Goal: Task Accomplishment & Management: Manage account settings

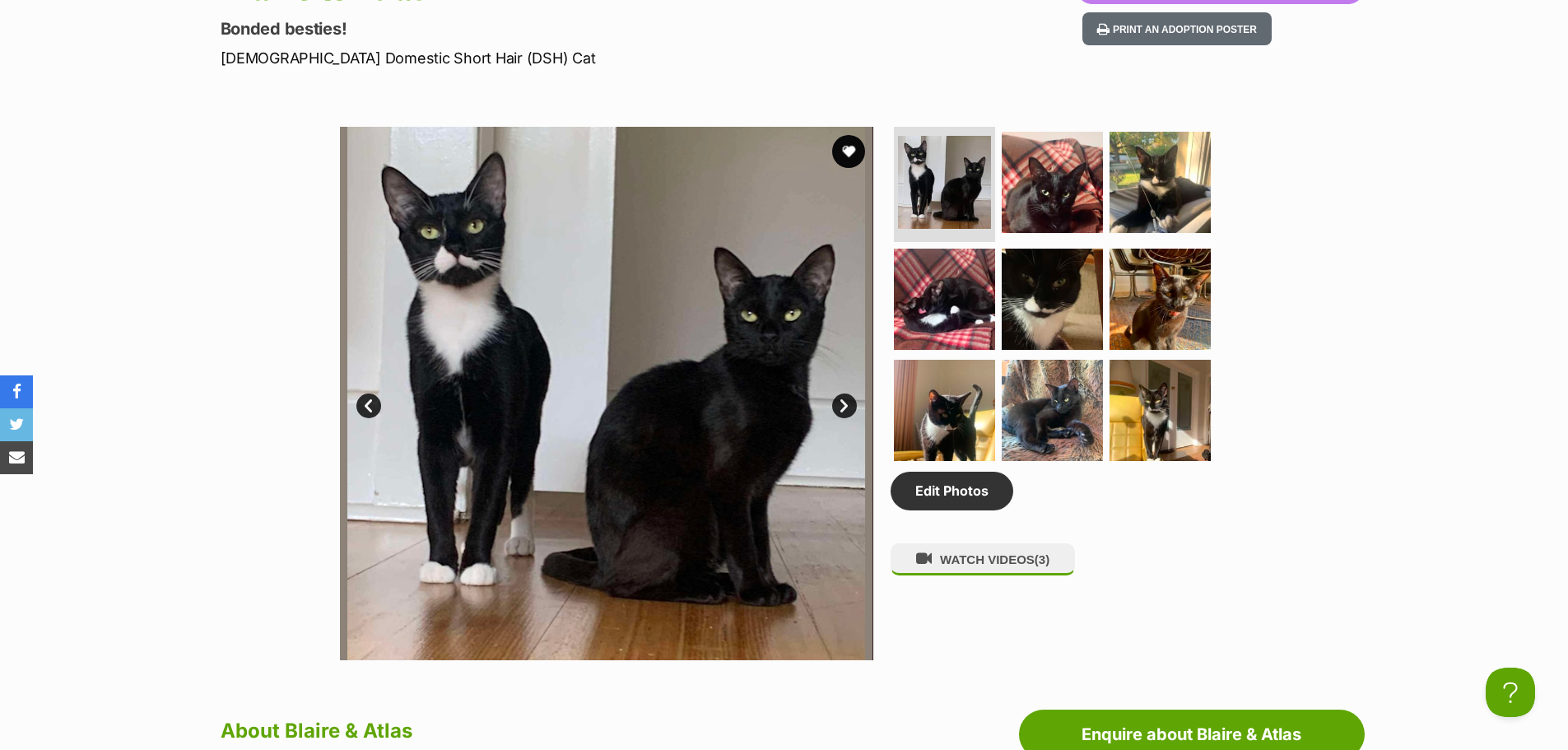
click at [113, 346] on div "Available 1 of 9 images 1 of 9 images 1 of 9 images 1 of 9 images 1 of 9 images…" at bounding box center [784, 381] width 1568 height 558
click at [135, 292] on div "Available 1 of 9 images 1 of 9 images 1 of 9 images 1 of 9 images 1 of 9 images…" at bounding box center [784, 381] width 1568 height 558
drag, startPoint x: 219, startPoint y: 270, endPoint x: 240, endPoint y: 200, distance: 73.1
click at [219, 264] on div "Available 1 of 9 images 1 of 9 images 1 of 9 images 1 of 9 images 1 of 9 images…" at bounding box center [784, 381] width 1568 height 558
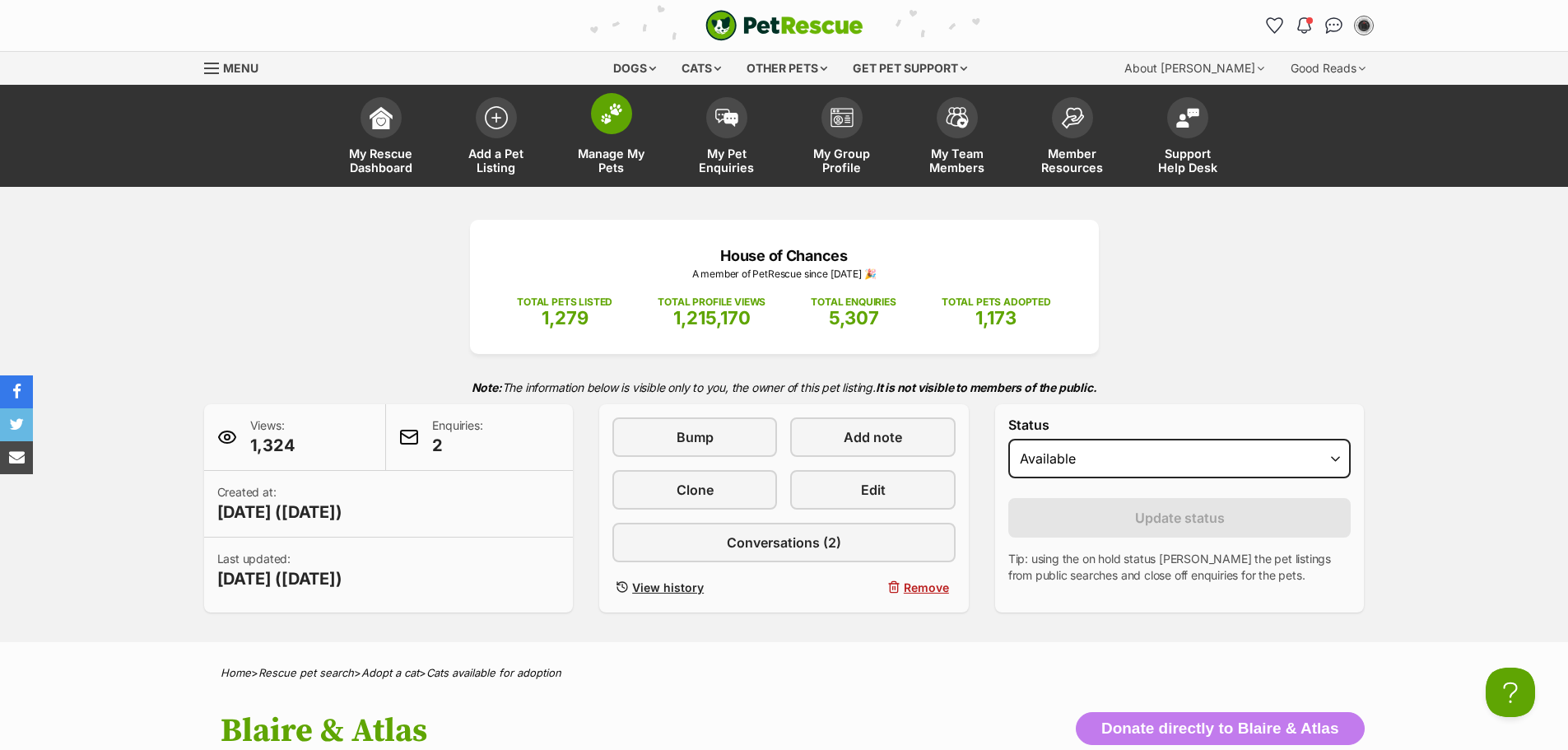
click at [622, 107] on img at bounding box center [611, 113] width 23 height 22
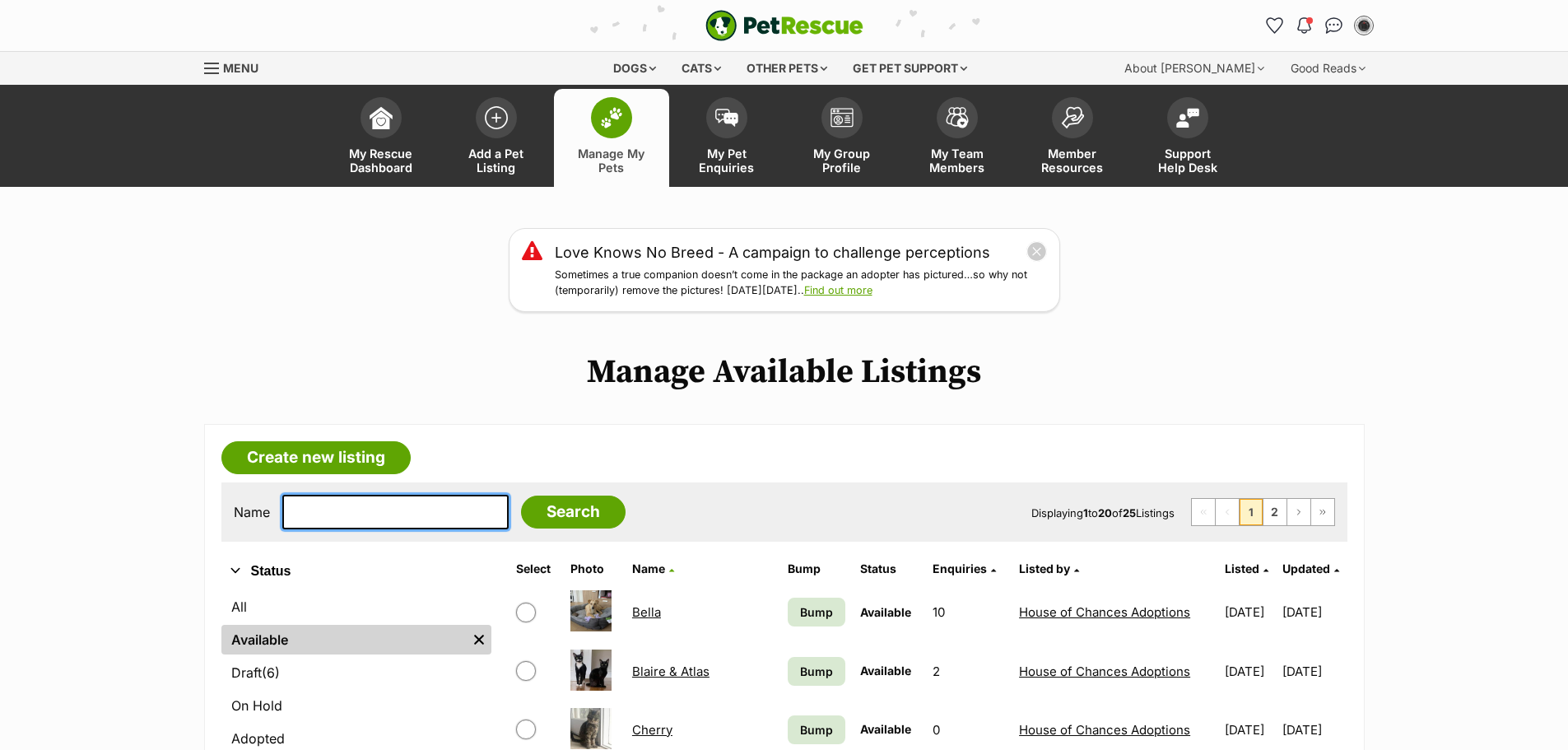
click at [429, 525] on input "text" at bounding box center [395, 512] width 226 height 35
type input "mochi"
click at [521, 495] on input "Search" at bounding box center [573, 511] width 105 height 33
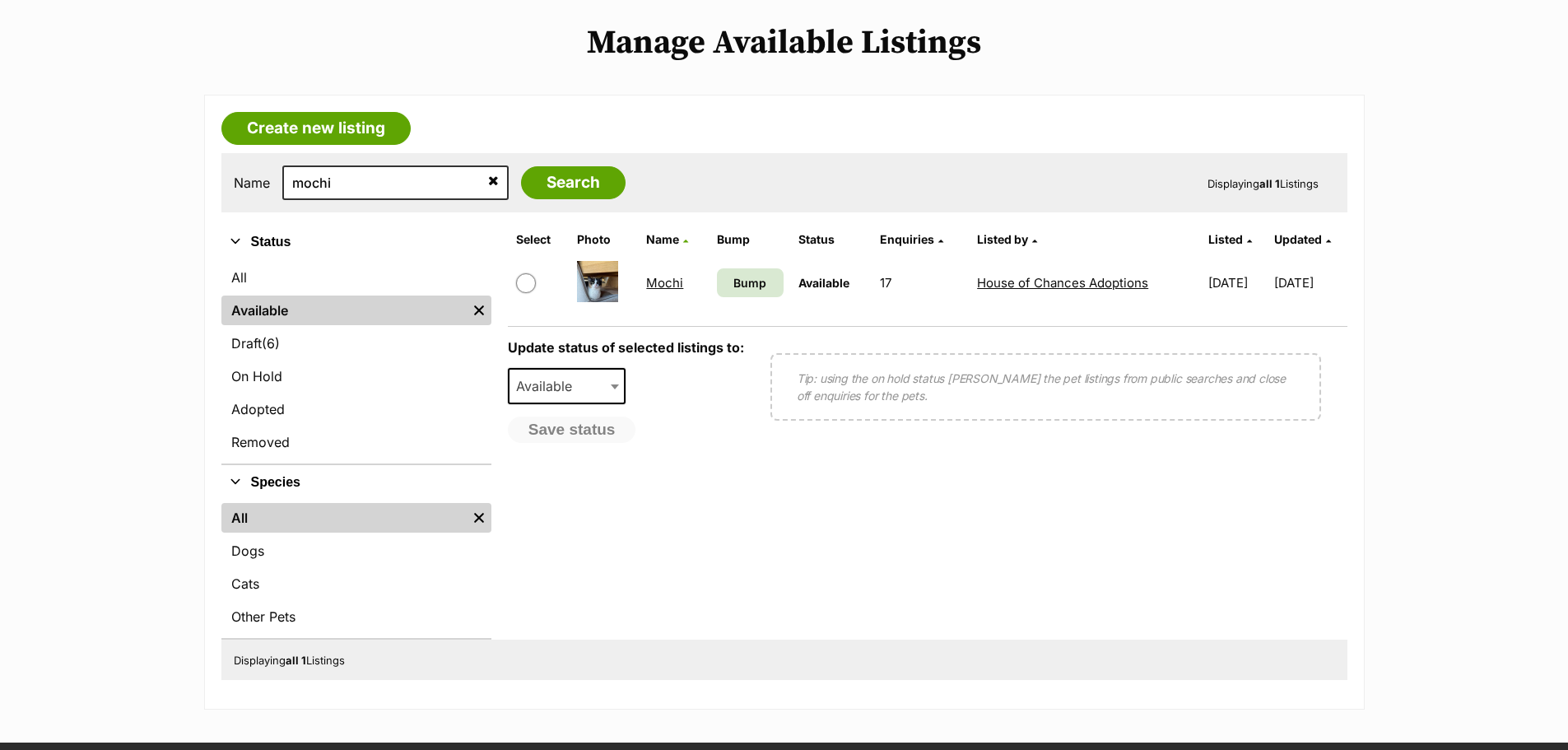
click at [670, 275] on link "Mochi" at bounding box center [664, 283] width 37 height 16
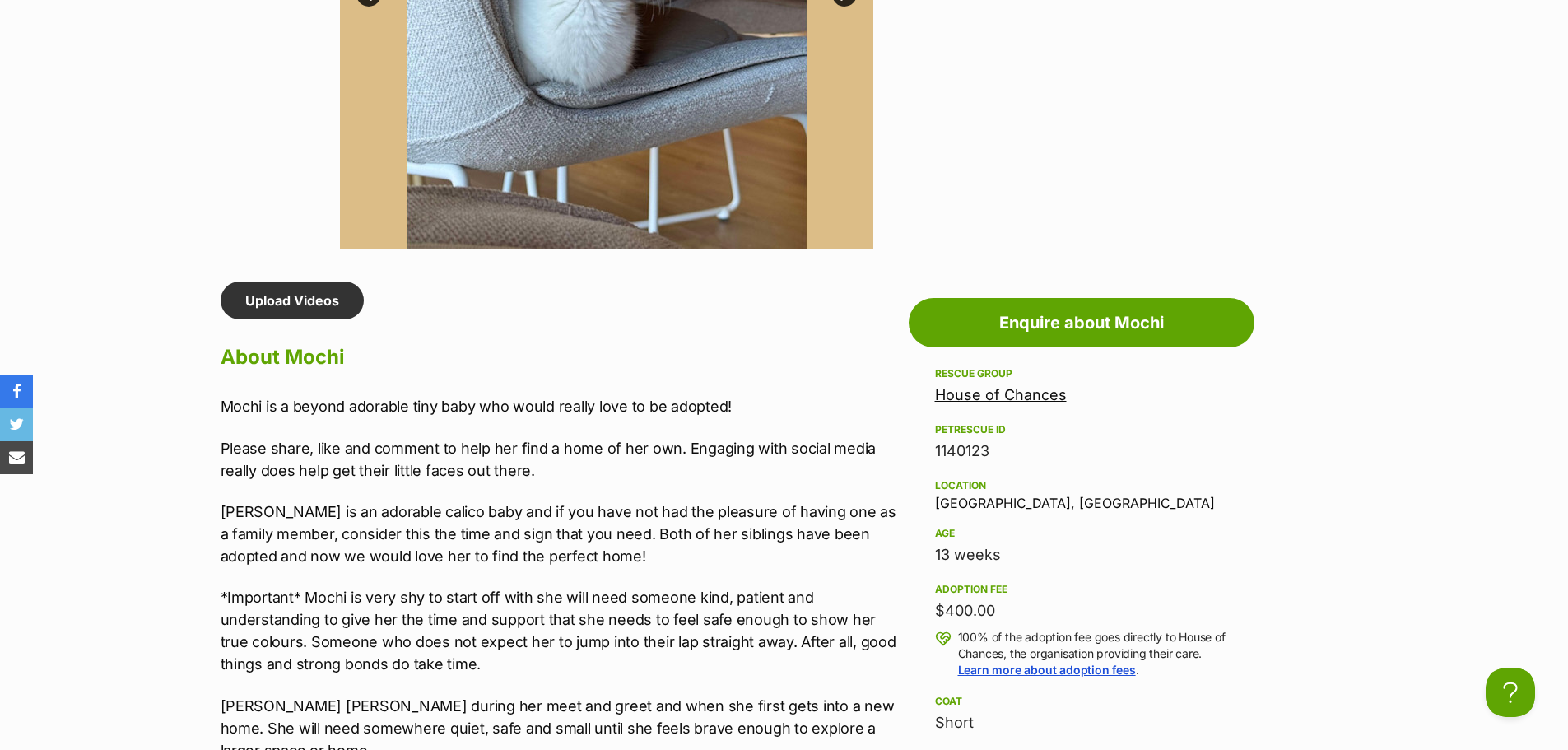
click at [469, 592] on p "*Important* Mochi is very shy to start off with she will need someone kind, pat…" at bounding box center [560, 630] width 680 height 89
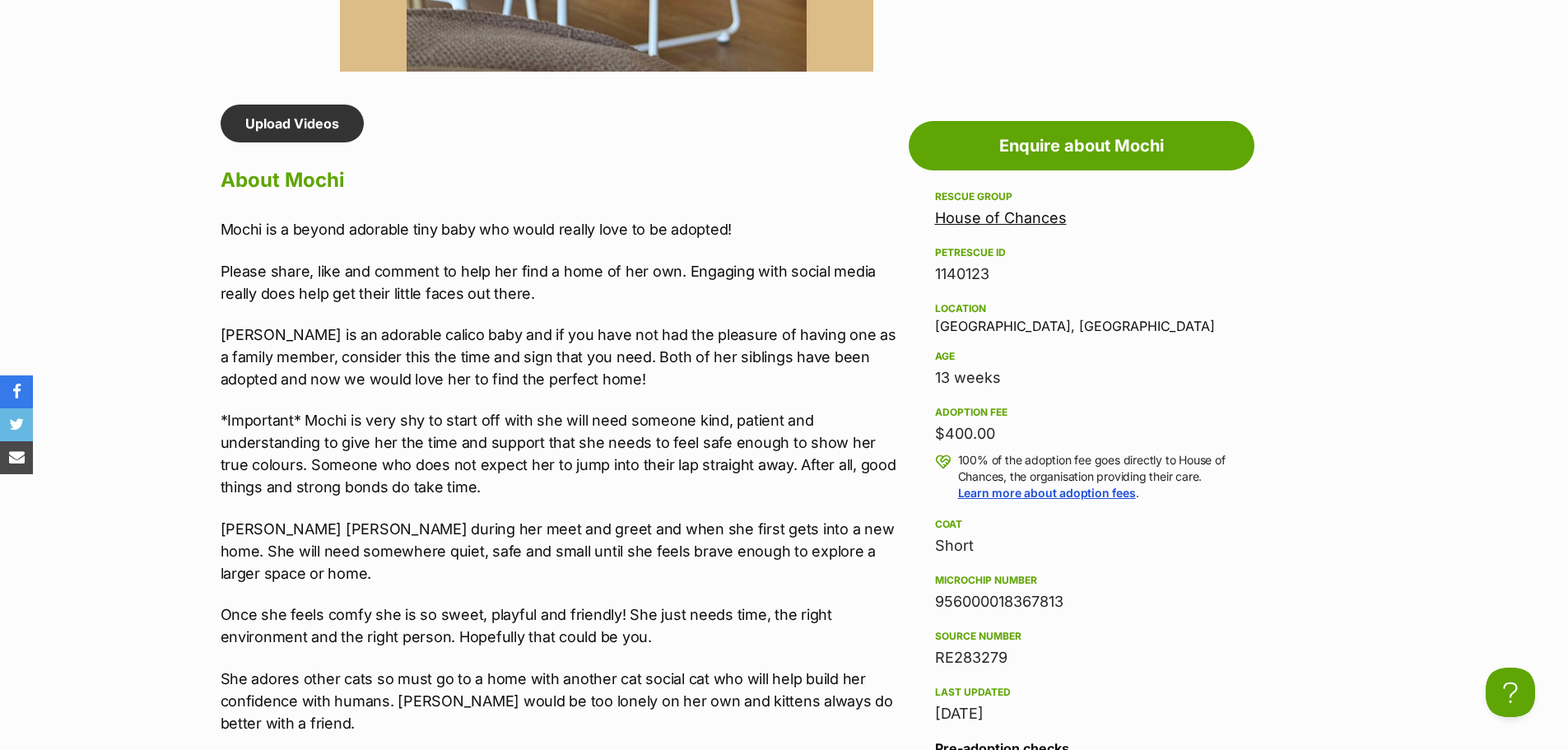
scroll to position [1482, 0]
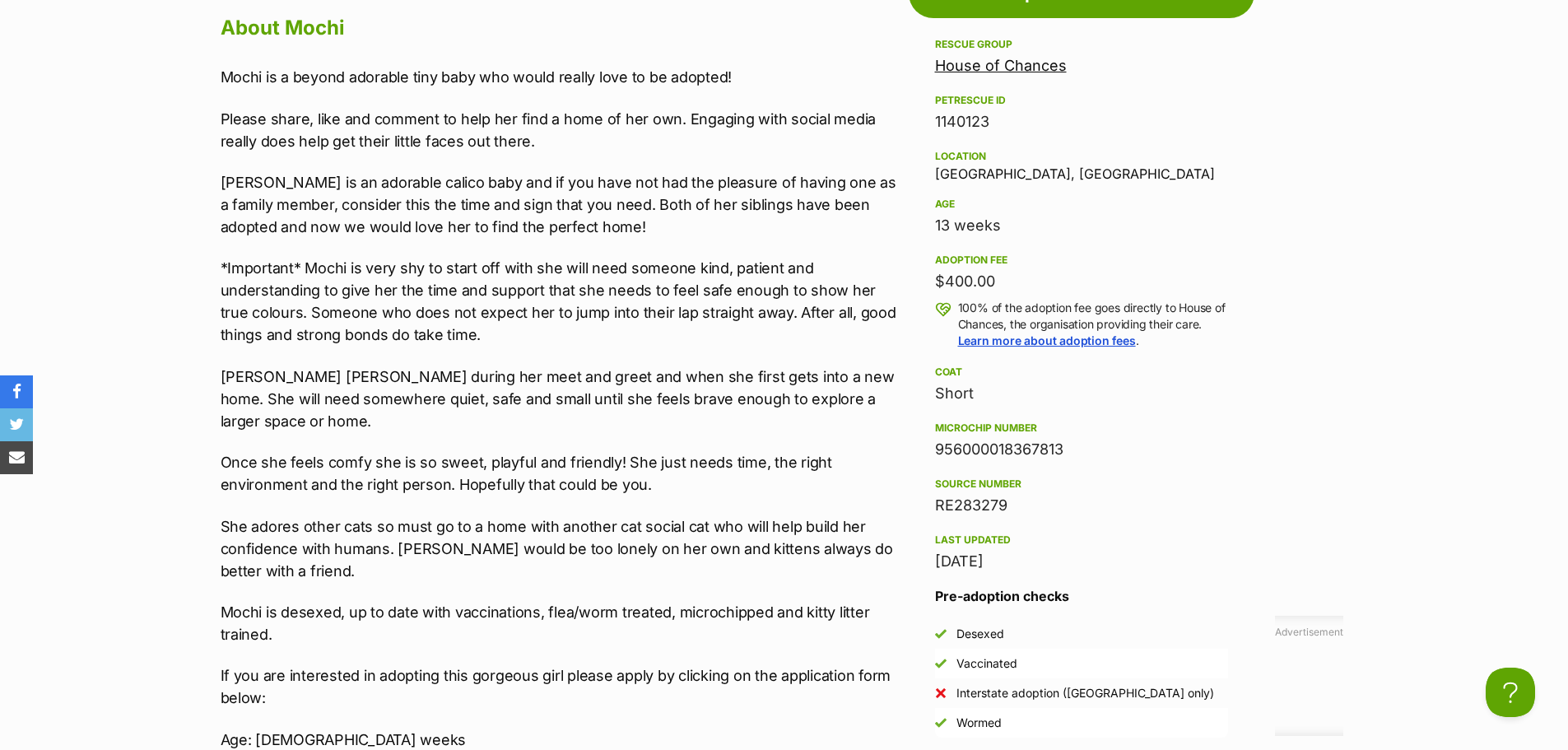
click at [513, 366] on p "Mochi will hide during her meet and greet and when she first gets into a new ho…" at bounding box center [560, 399] width 680 height 67
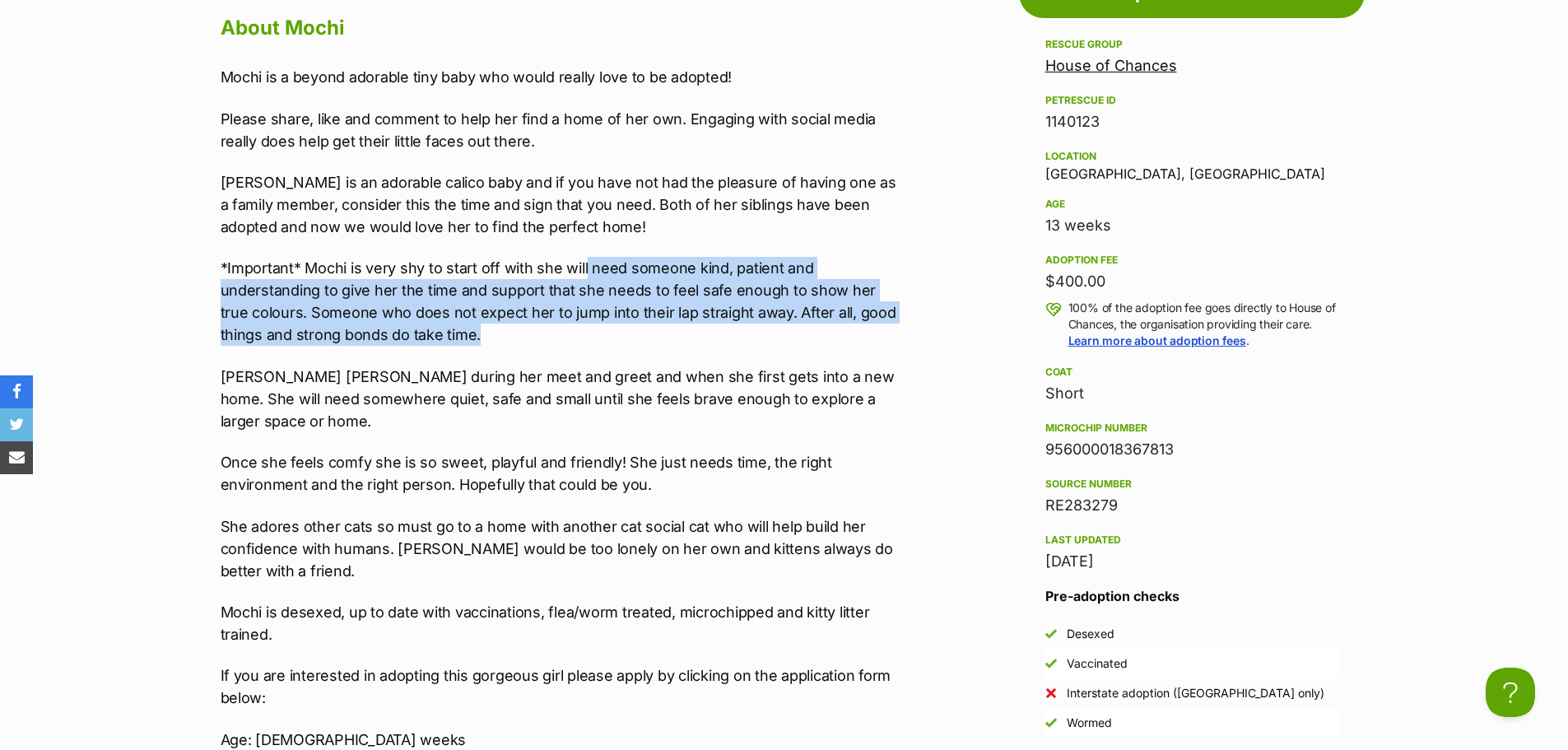
drag, startPoint x: 585, startPoint y: 265, endPoint x: 609, endPoint y: 336, distance: 74.9
click at [610, 340] on p "*Important* Mochi is very shy to start off with she will need someone kind, pat…" at bounding box center [560, 301] width 680 height 89
click at [537, 341] on p "*Important* Mochi is very shy to start off with she will need someone kind, pat…" at bounding box center [560, 301] width 680 height 89
click at [461, 289] on p "*Important* Mochi is very shy to start off with she will need someone kind, pat…" at bounding box center [560, 301] width 680 height 89
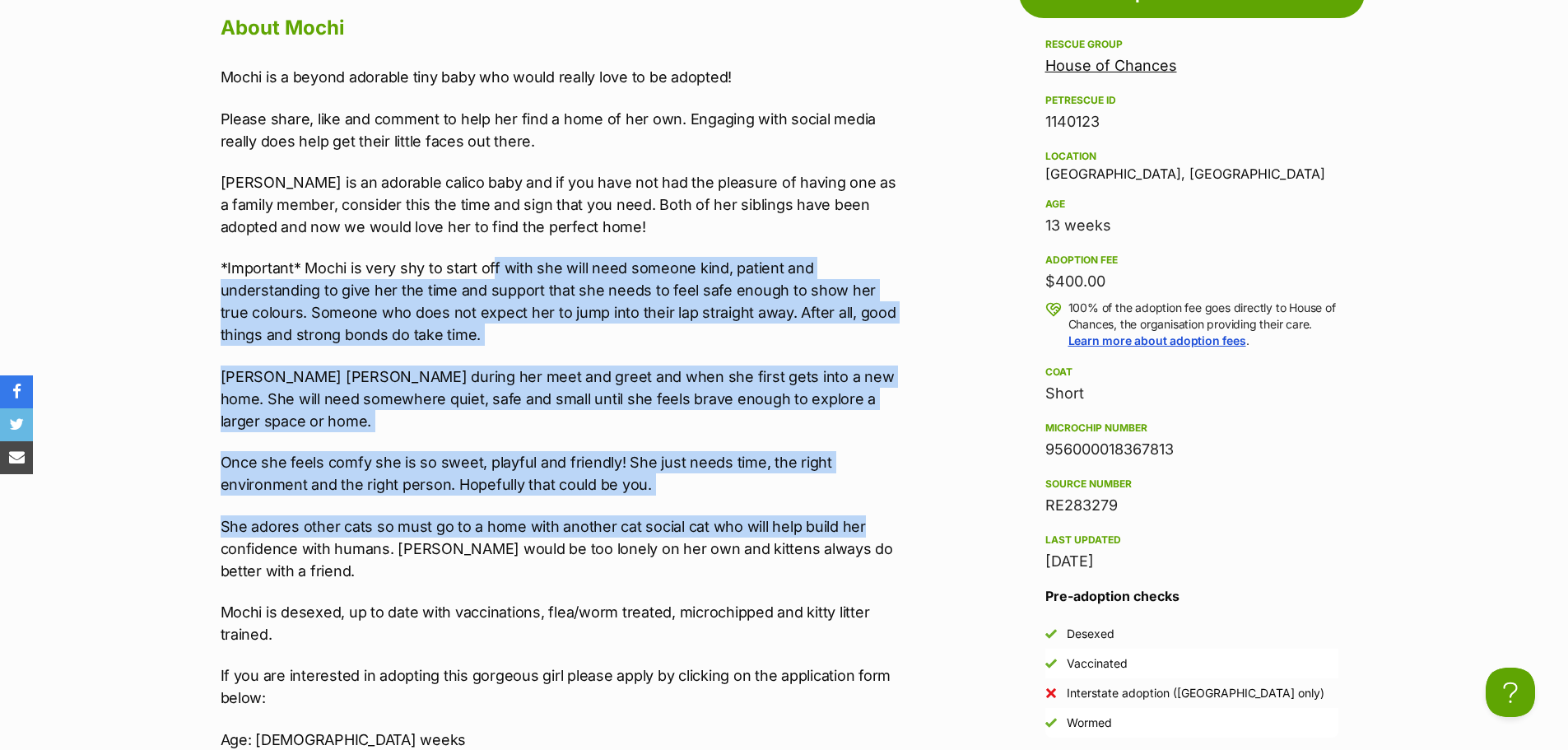
drag, startPoint x: 493, startPoint y: 275, endPoint x: 922, endPoint y: 489, distance: 479.4
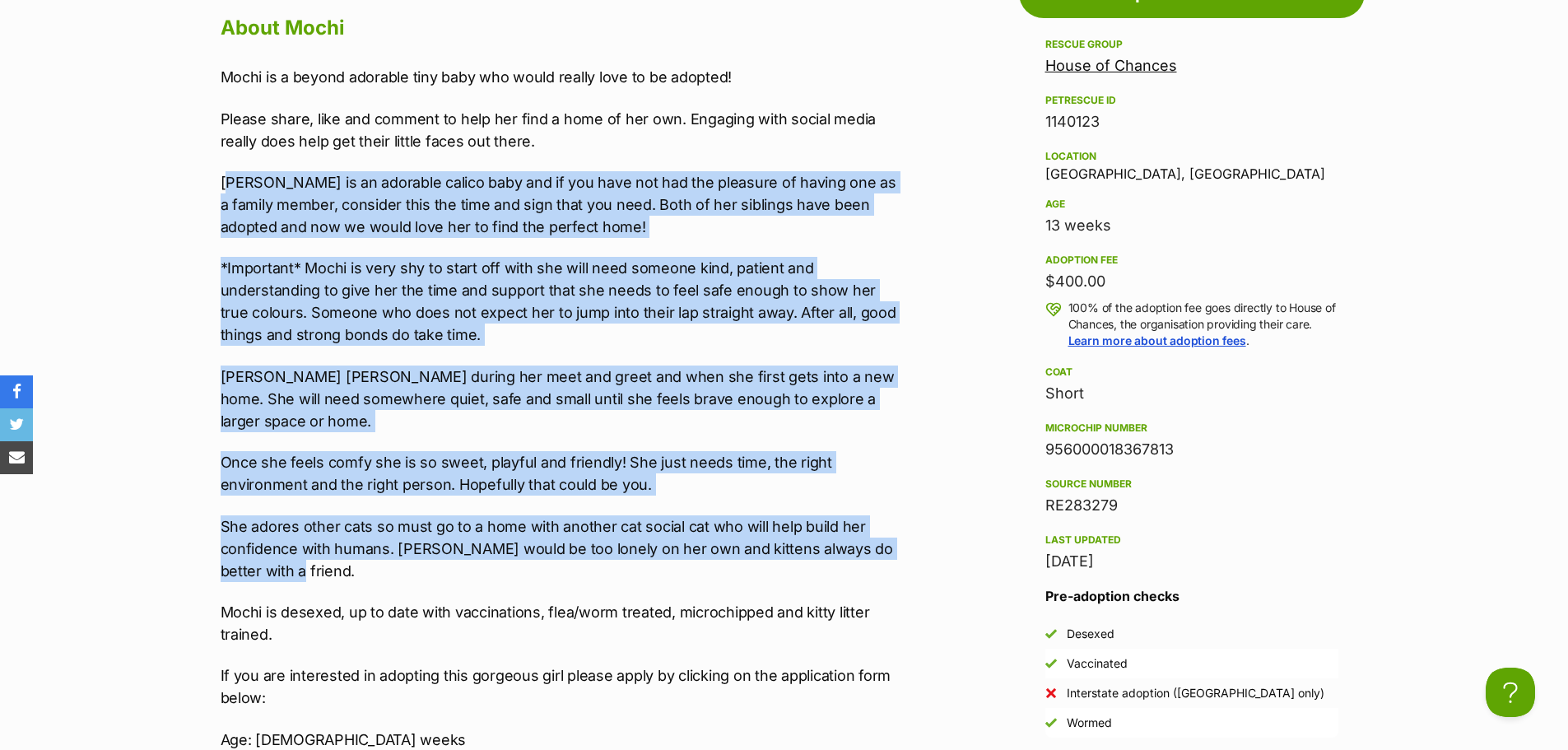
drag, startPoint x: 738, startPoint y: 540, endPoint x: 233, endPoint y: 172, distance: 624.9
click at [233, 172] on div "Mochi is a beyond adorable tiny baby who would really love to be adopted! Pleas…" at bounding box center [560, 485] width 680 height 838
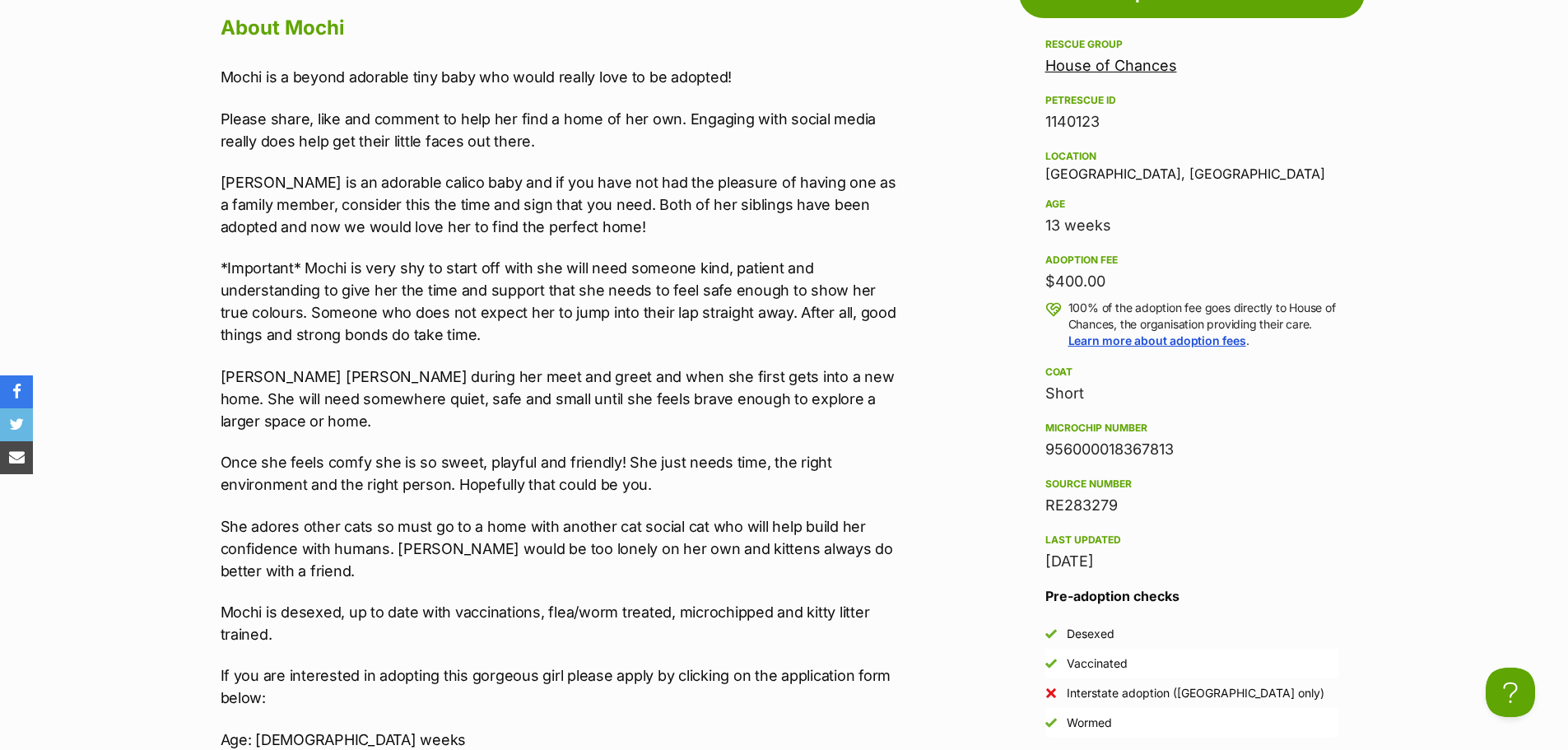
click at [1421, 396] on section "House of Chances A member of PetRescue since 2022 🎉 TOTAL PETS LISTED 1,279 TOT…" at bounding box center [784, 179] width 1568 height 2949
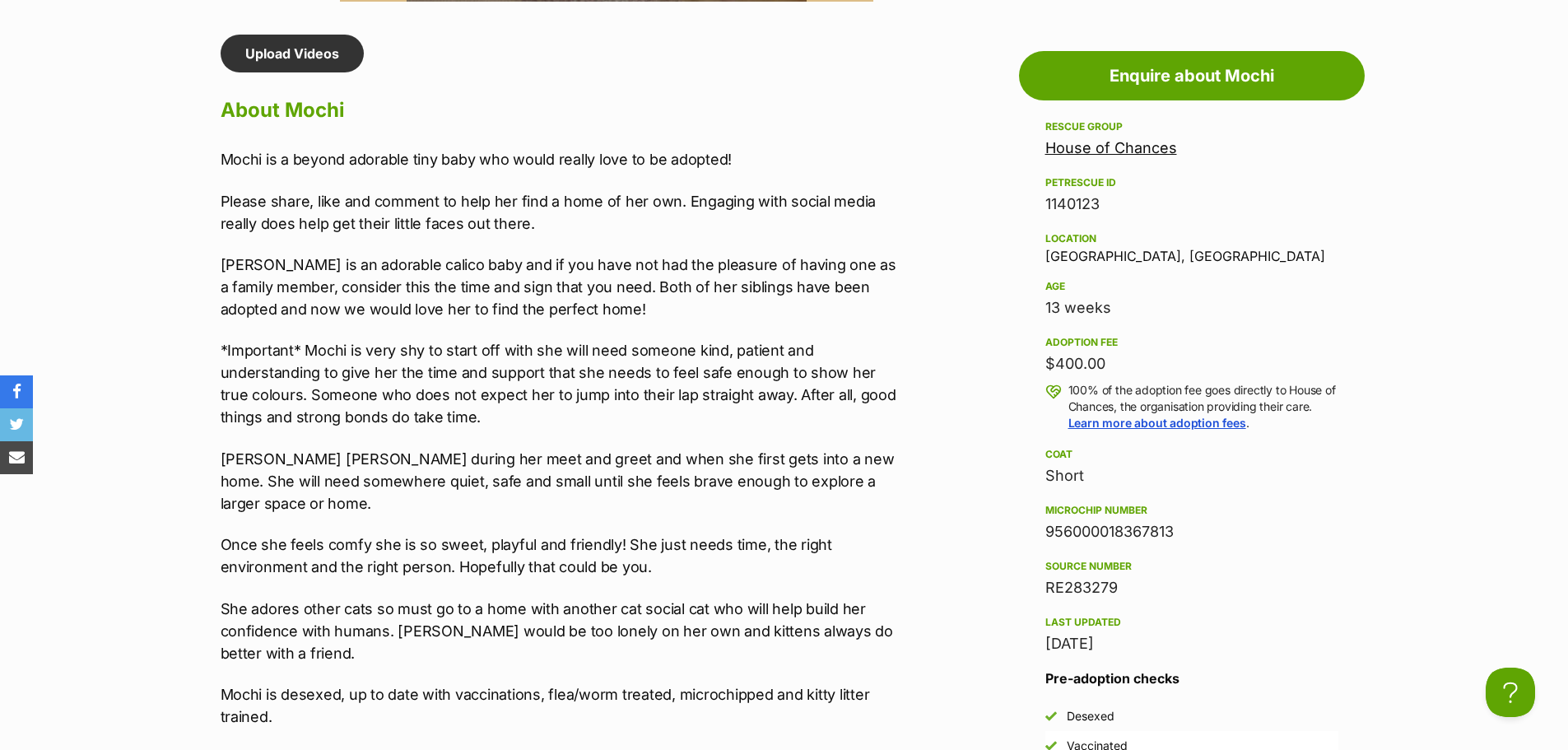
click at [1449, 379] on section "House of Chances A member of PetRescue since 2022 🎉 TOTAL PETS LISTED 1,279 TOT…" at bounding box center [784, 261] width 1568 height 2949
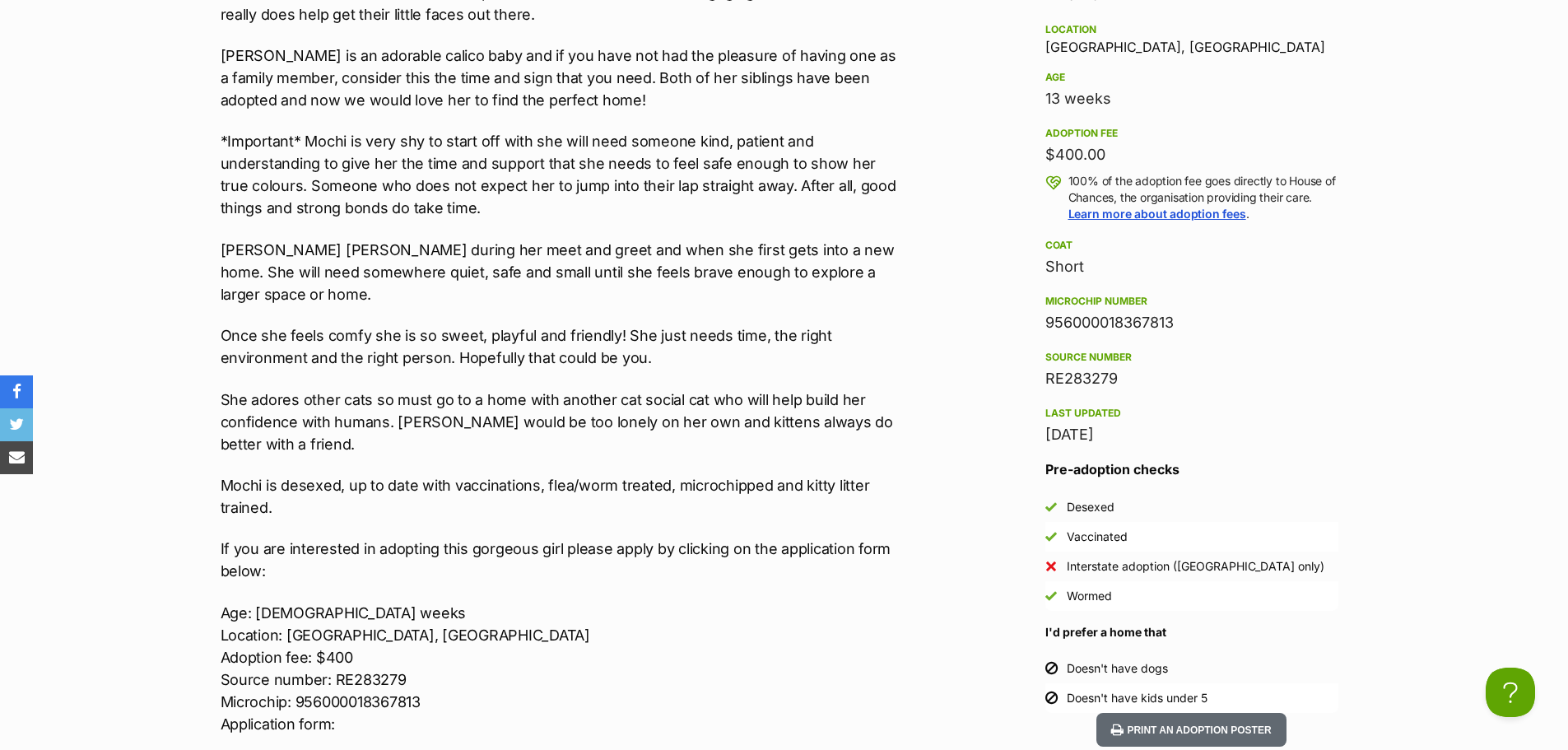
scroll to position [1729, 0]
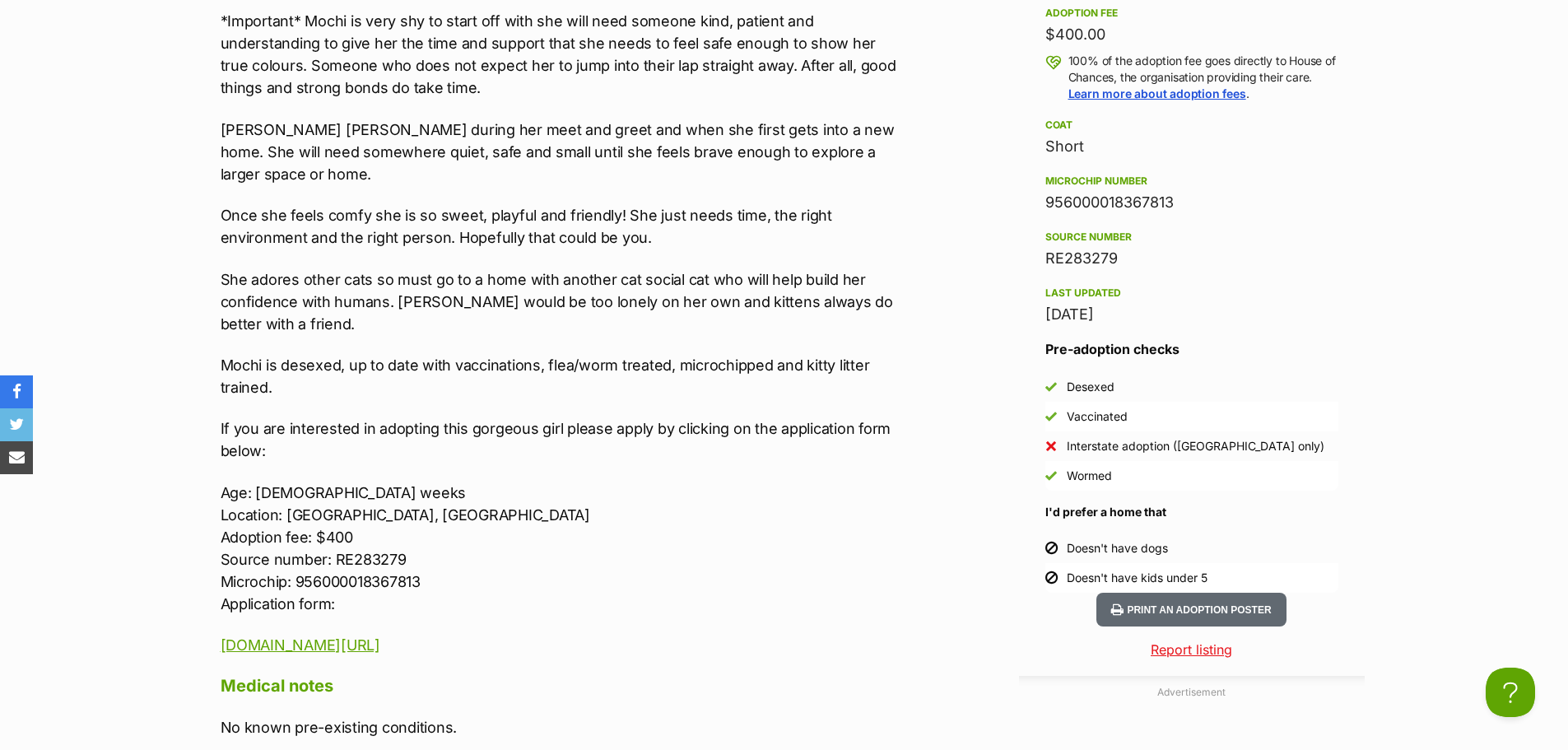
click at [638, 499] on p "Age: 10 weeks Location: Croydon, VIC Adoption fee: $400 Source number: RE283279…" at bounding box center [560, 548] width 680 height 133
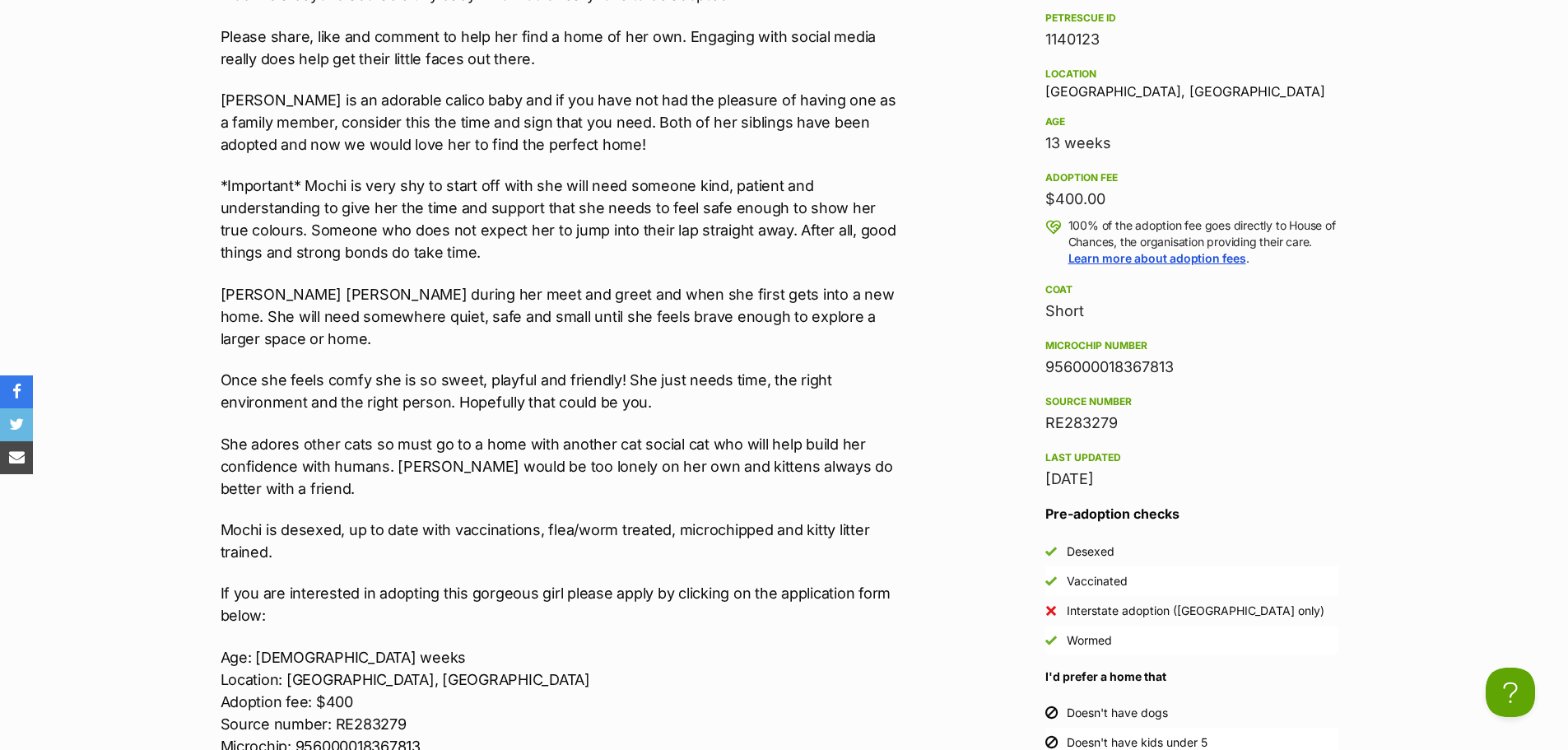
click at [650, 486] on div "Mochi is a beyond adorable tiny baby who would really love to be adopted! Pleas…" at bounding box center [560, 403] width 680 height 838
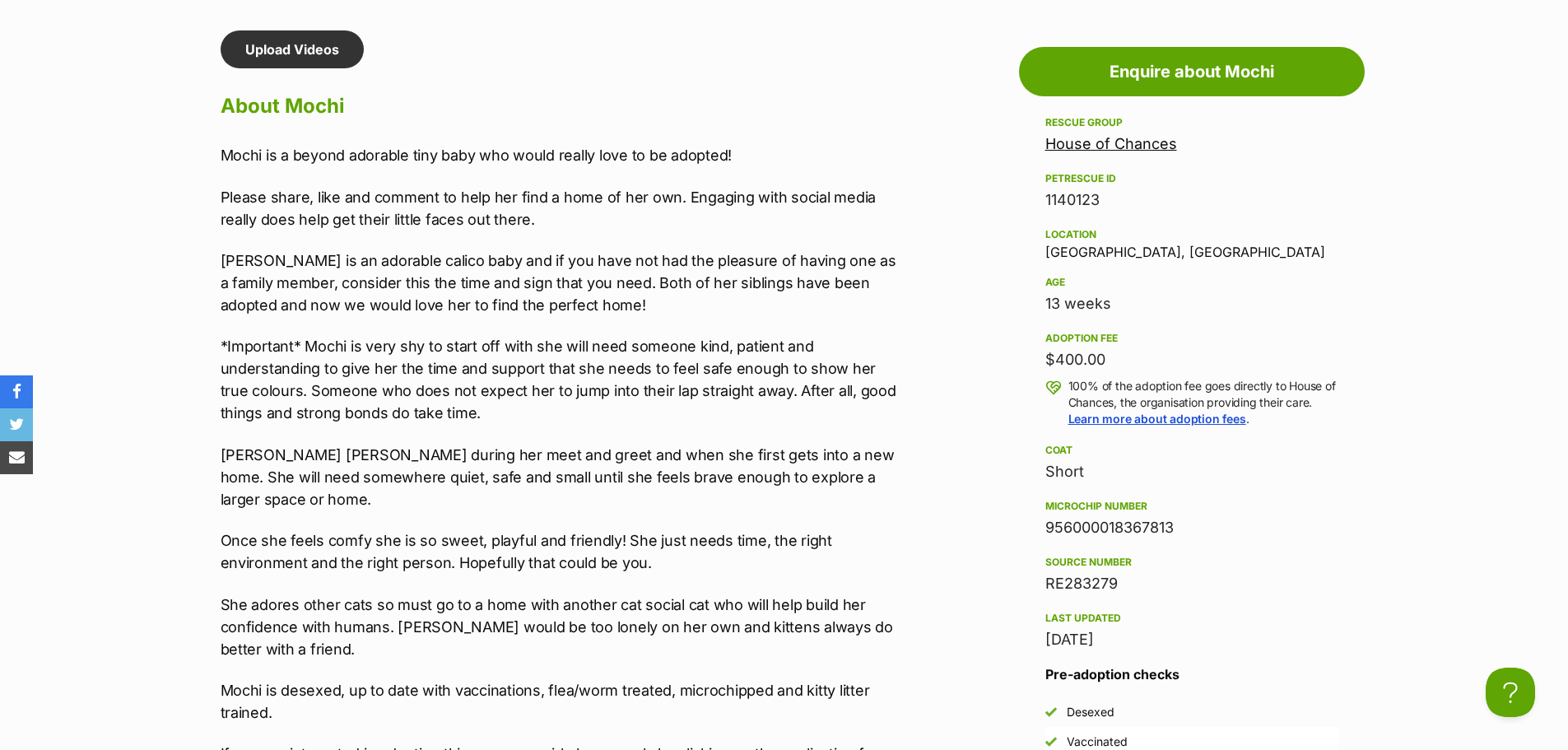
scroll to position [1400, 0]
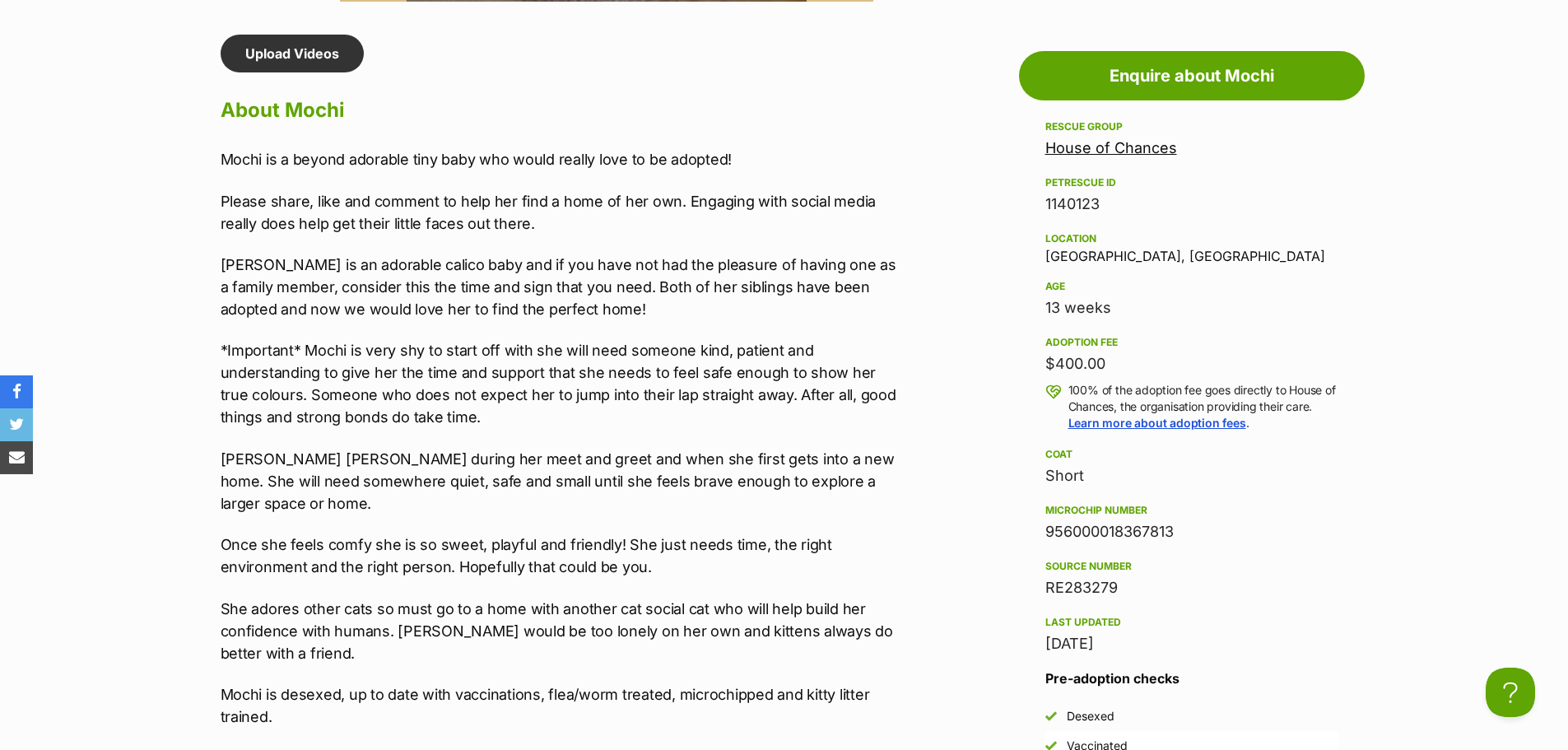
drag, startPoint x: 586, startPoint y: 495, endPoint x: 586, endPoint y: 487, distance: 8.0
click at [586, 495] on div "Mochi is a beyond adorable tiny baby who would really love to be adopted! Pleas…" at bounding box center [560, 567] width 680 height 838
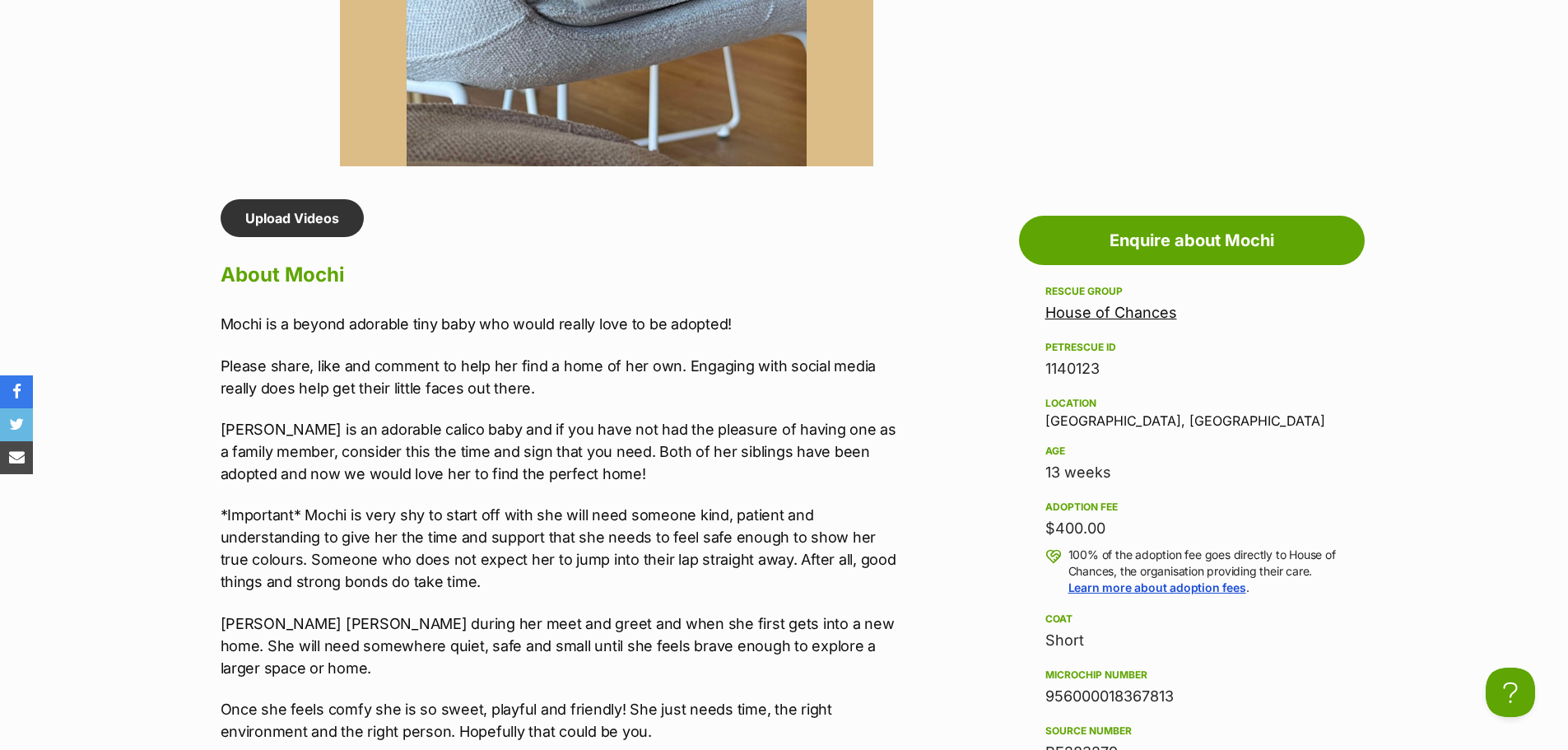
click at [657, 337] on div "Mochi is a beyond adorable tiny baby who would really love to be adopted! Pleas…" at bounding box center [560, 732] width 680 height 838
click at [788, 325] on p "Mochi is a beyond adorable tiny baby who would really love to be adopted!" at bounding box center [560, 325] width 680 height 23
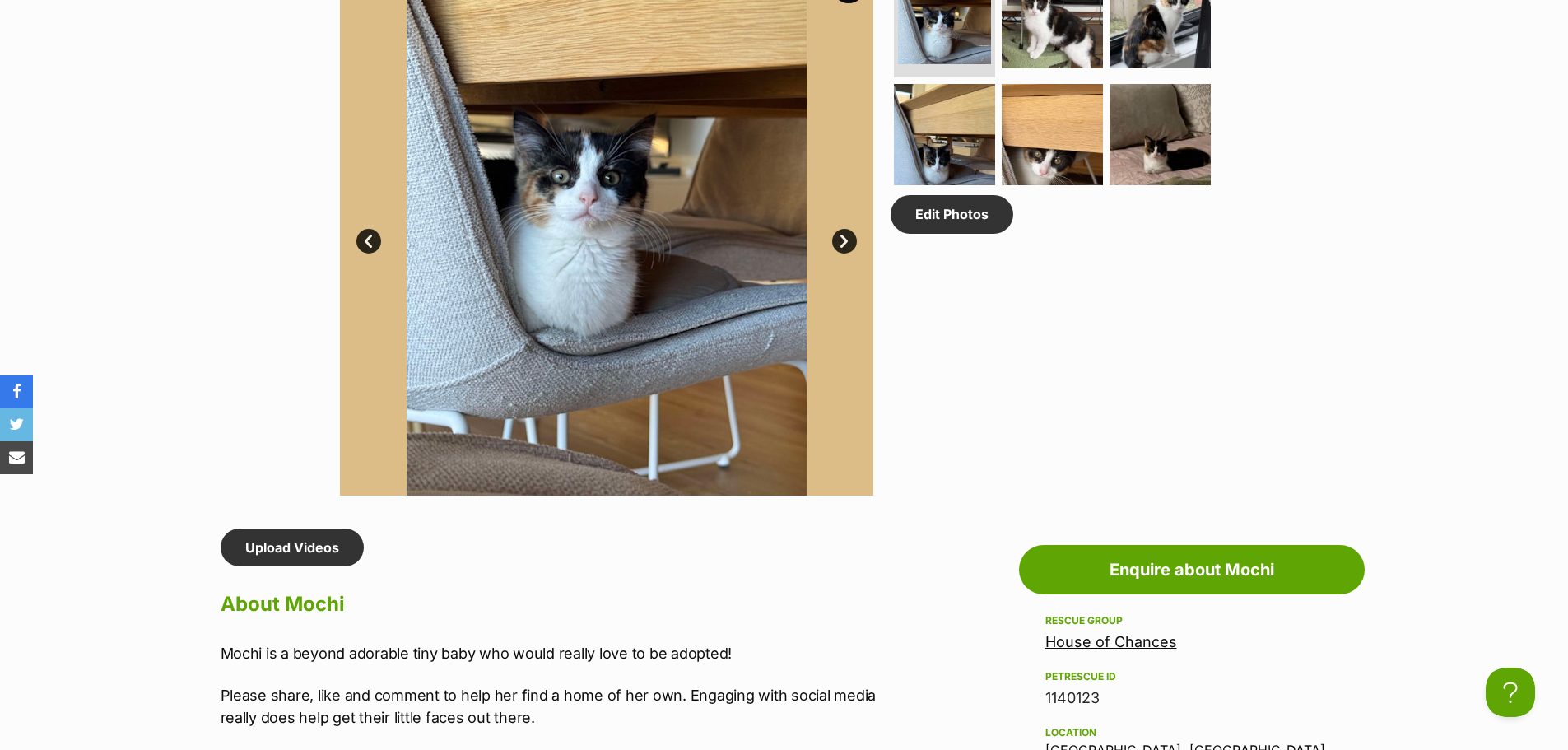
click at [190, 248] on div "Available 1 of 6 images 1 of 6 images 1 of 6 images 1 of 6 images 1 of 6 images…" at bounding box center [784, 217] width 1568 height 558
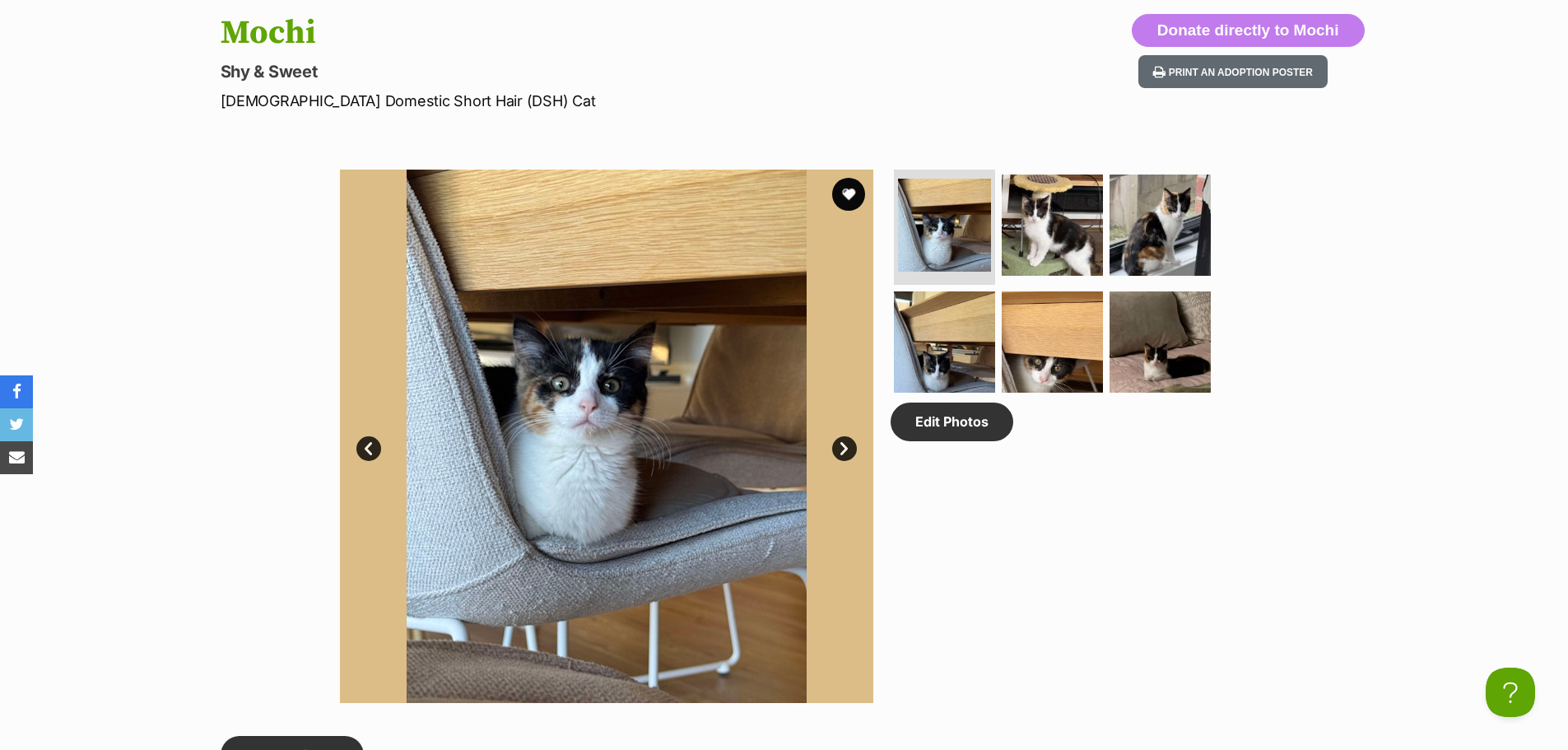
scroll to position [576, 0]
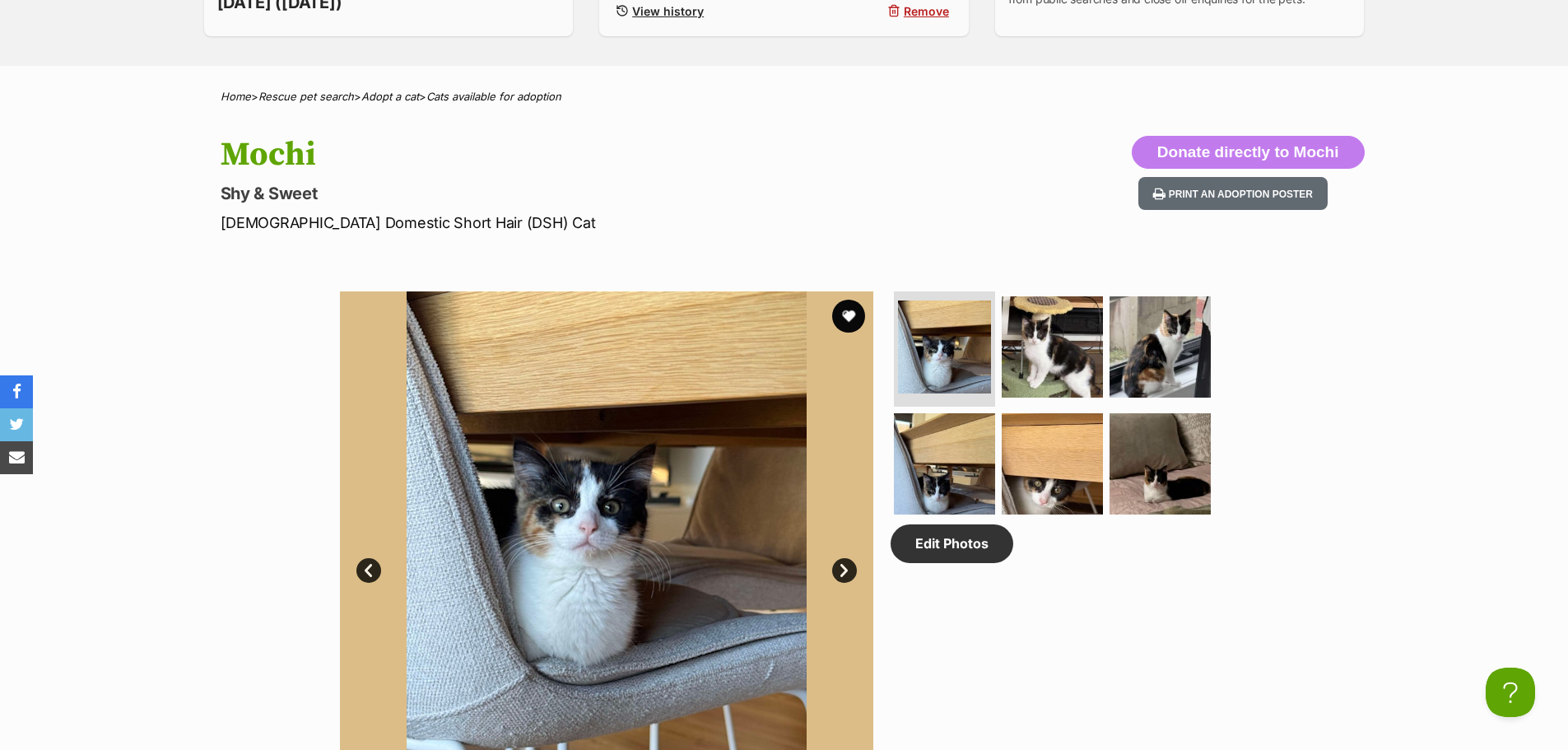
click at [183, 302] on div "Available 1 of 6 images 1 of 6 images 1 of 6 images 1 of 6 images 1 of 6 images…" at bounding box center [784, 546] width 1568 height 558
click at [97, 281] on div "Available 1 of 6 images 1 of 6 images 1 of 6 images 1 of 6 images 1 of 6 images…" at bounding box center [784, 546] width 1568 height 558
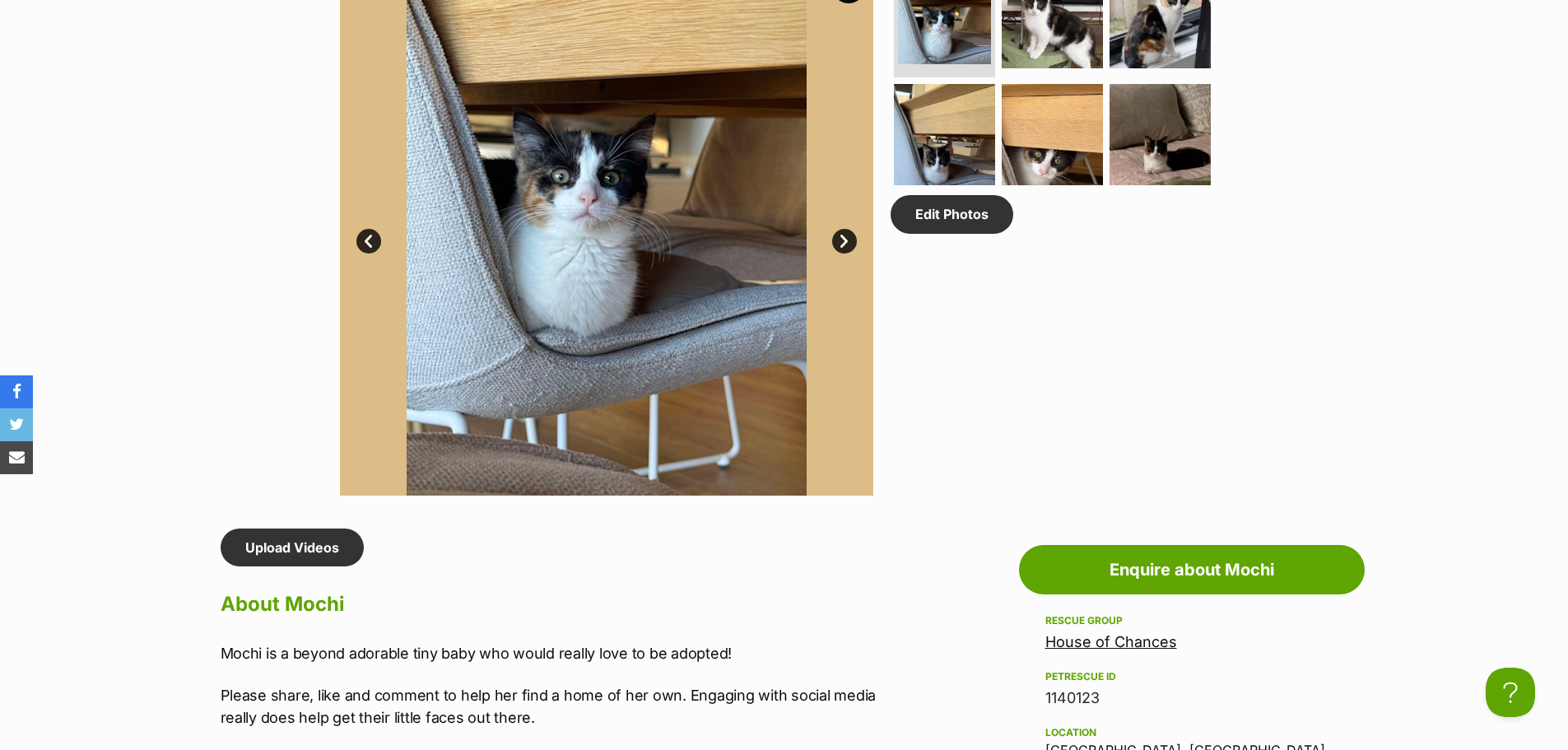
click at [97, 282] on div "Available 1 of 6 images 1 of 6 images 1 of 6 images 1 of 6 images 1 of 6 images…" at bounding box center [784, 217] width 1568 height 558
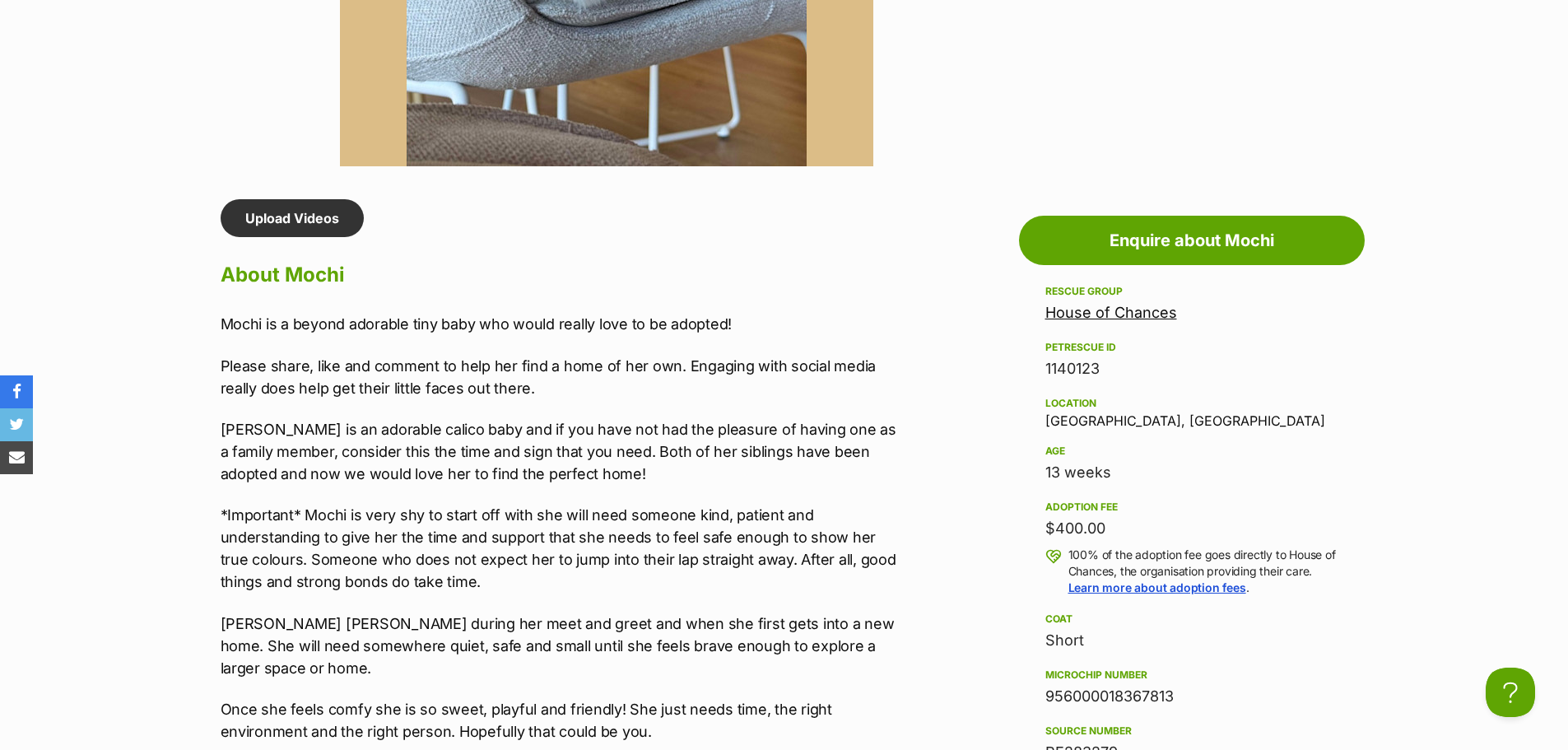
drag, startPoint x: 392, startPoint y: 571, endPoint x: 500, endPoint y: 534, distance: 114.2
click at [395, 570] on p "*Important* Mochi is very shy to start off with she will need someone kind, pat…" at bounding box center [560, 548] width 680 height 89
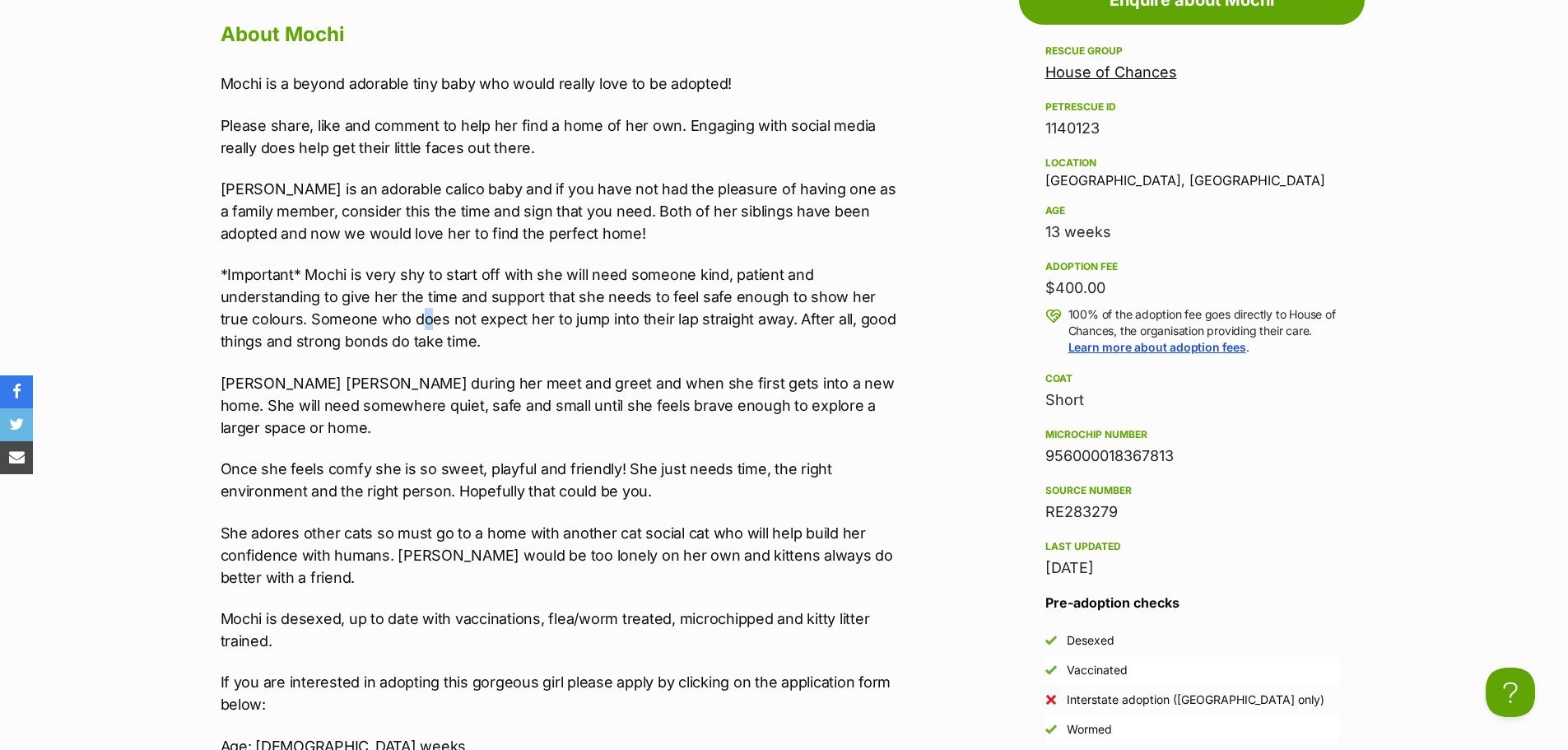
scroll to position [1482, 0]
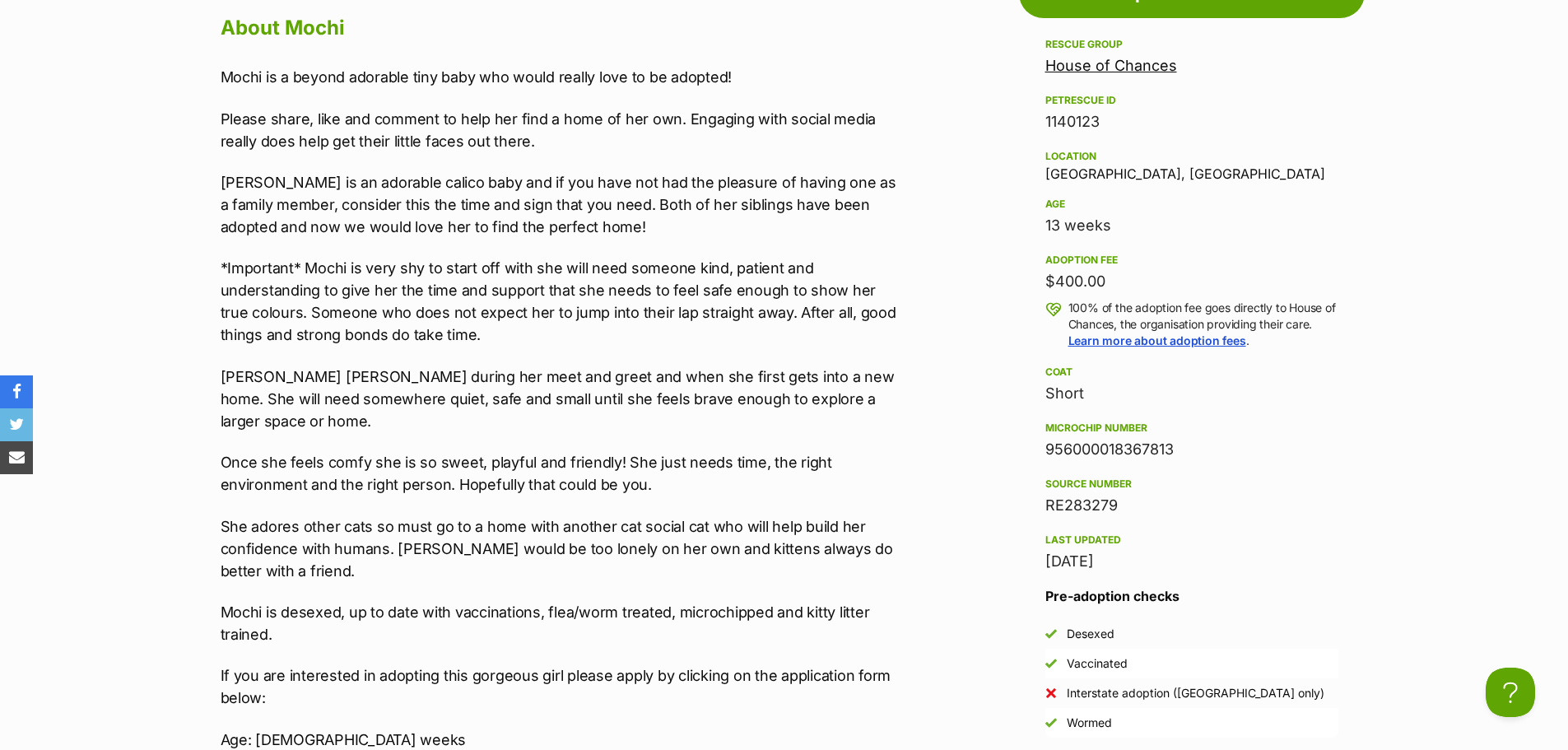
click at [584, 465] on p "Once she feels comfy she is so sweet, playful and friendly! She just needs time…" at bounding box center [560, 473] width 680 height 44
click at [608, 467] on p "Once she feels comfy she is so sweet, playful and friendly! She just needs time…" at bounding box center [560, 473] width 680 height 44
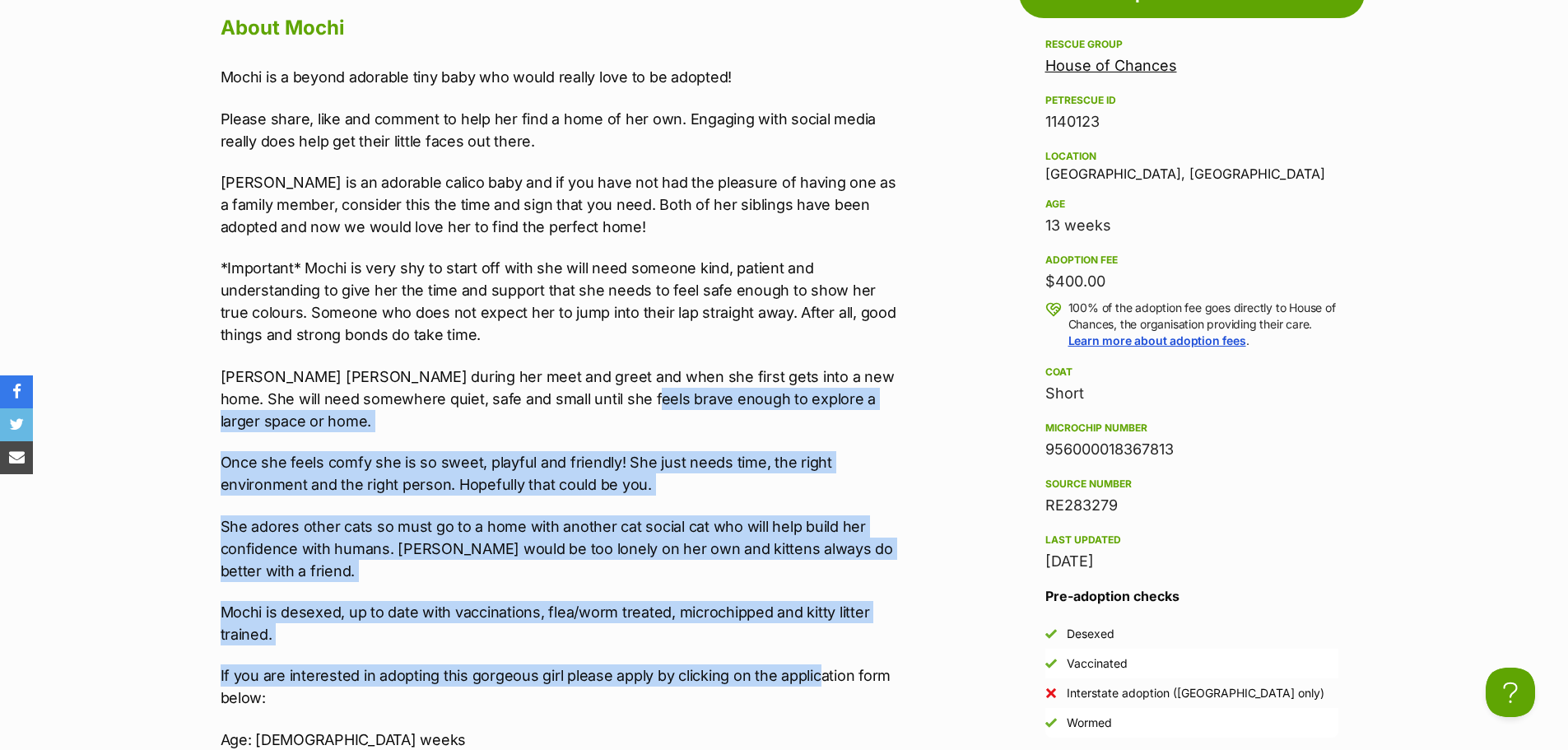
drag, startPoint x: 597, startPoint y: 392, endPoint x: 819, endPoint y: 647, distance: 338.1
click at [819, 647] on div "Mochi is a beyond adorable tiny baby who would really love to be adopted! Pleas…" at bounding box center [560, 485] width 680 height 838
click at [734, 641] on div "Mochi is a beyond adorable tiny baby who would really love to be adopted! Pleas…" at bounding box center [560, 485] width 680 height 838
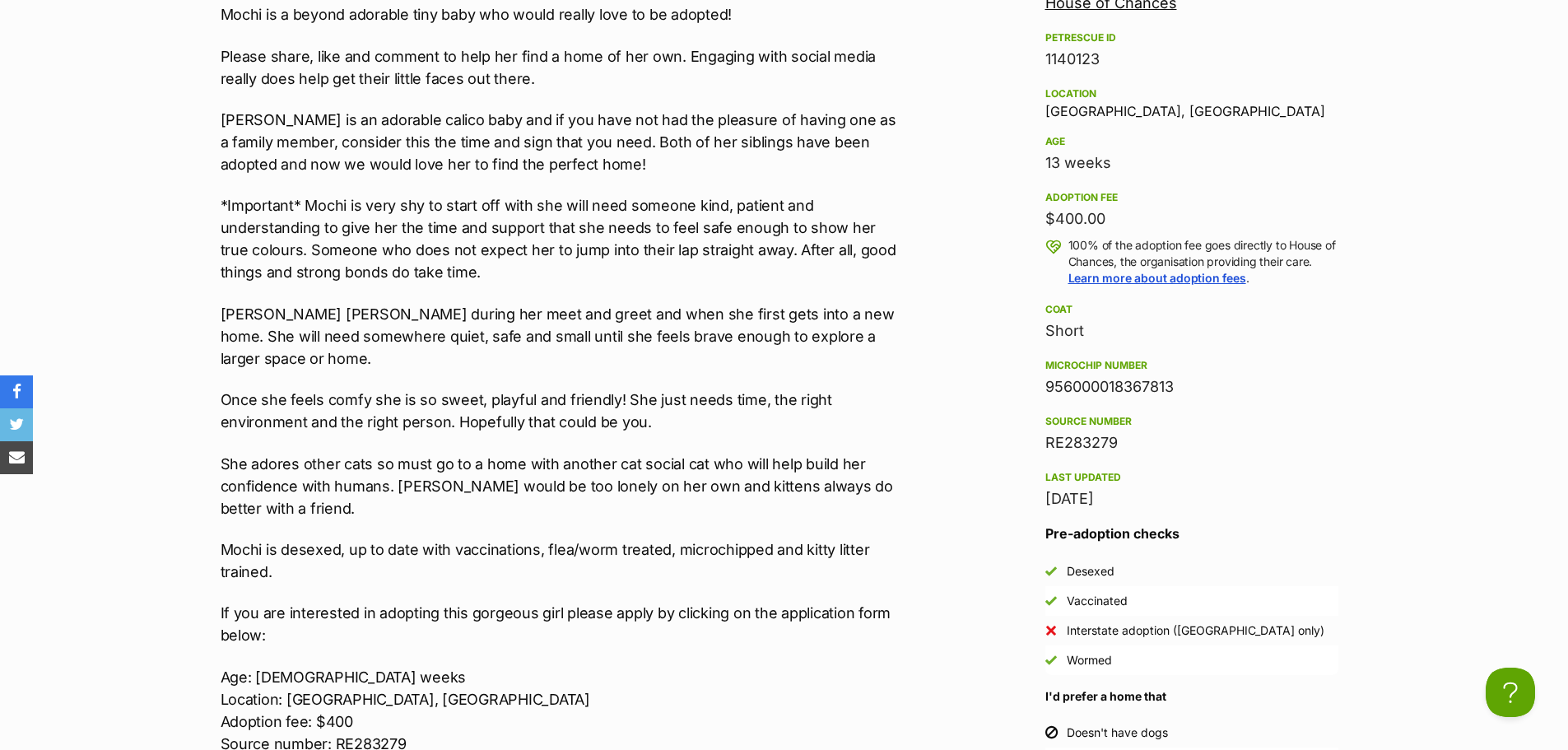
scroll to position [1647, 0]
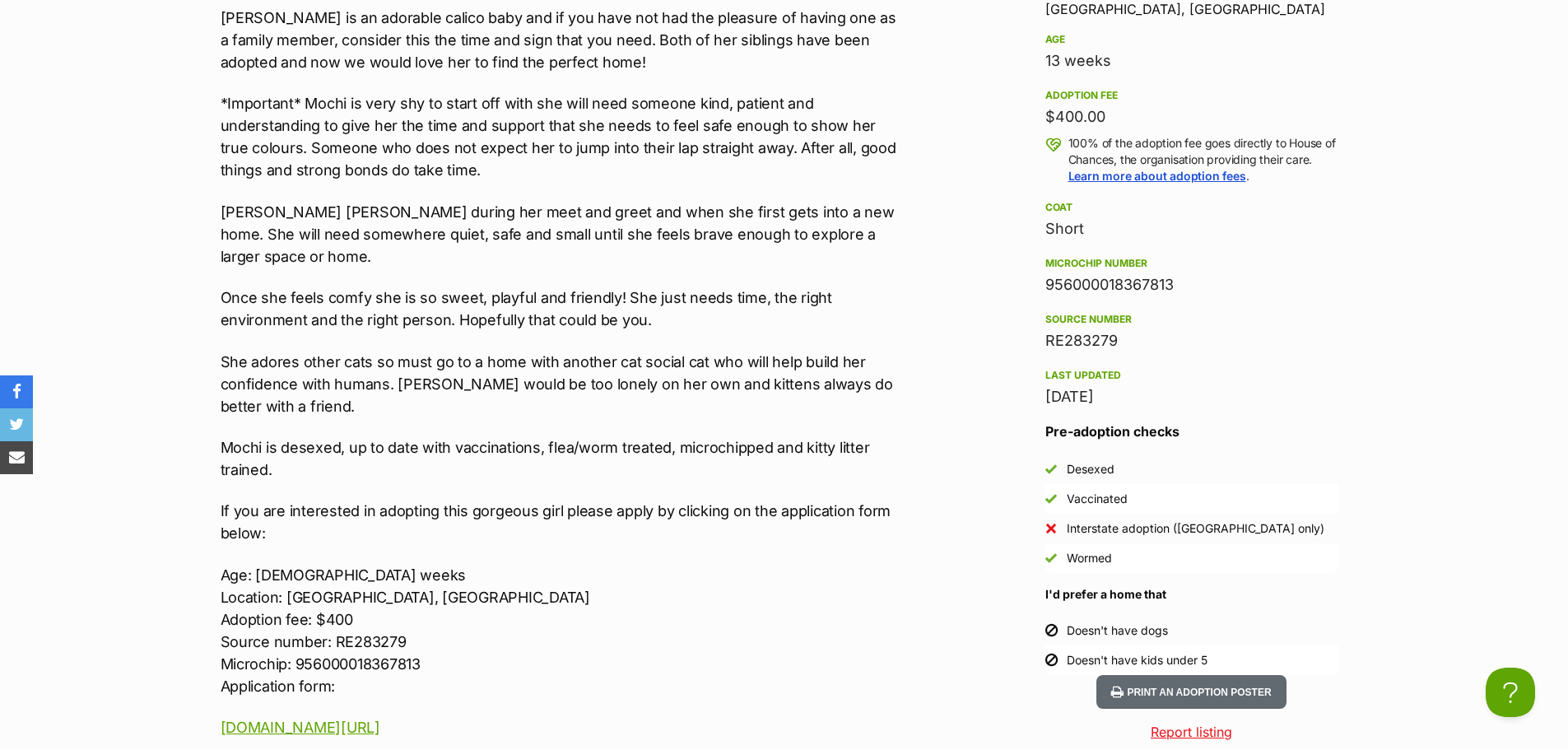
click at [651, 500] on p "If you are interested in adopting this gorgeous girl please apply by clicking o…" at bounding box center [560, 522] width 680 height 44
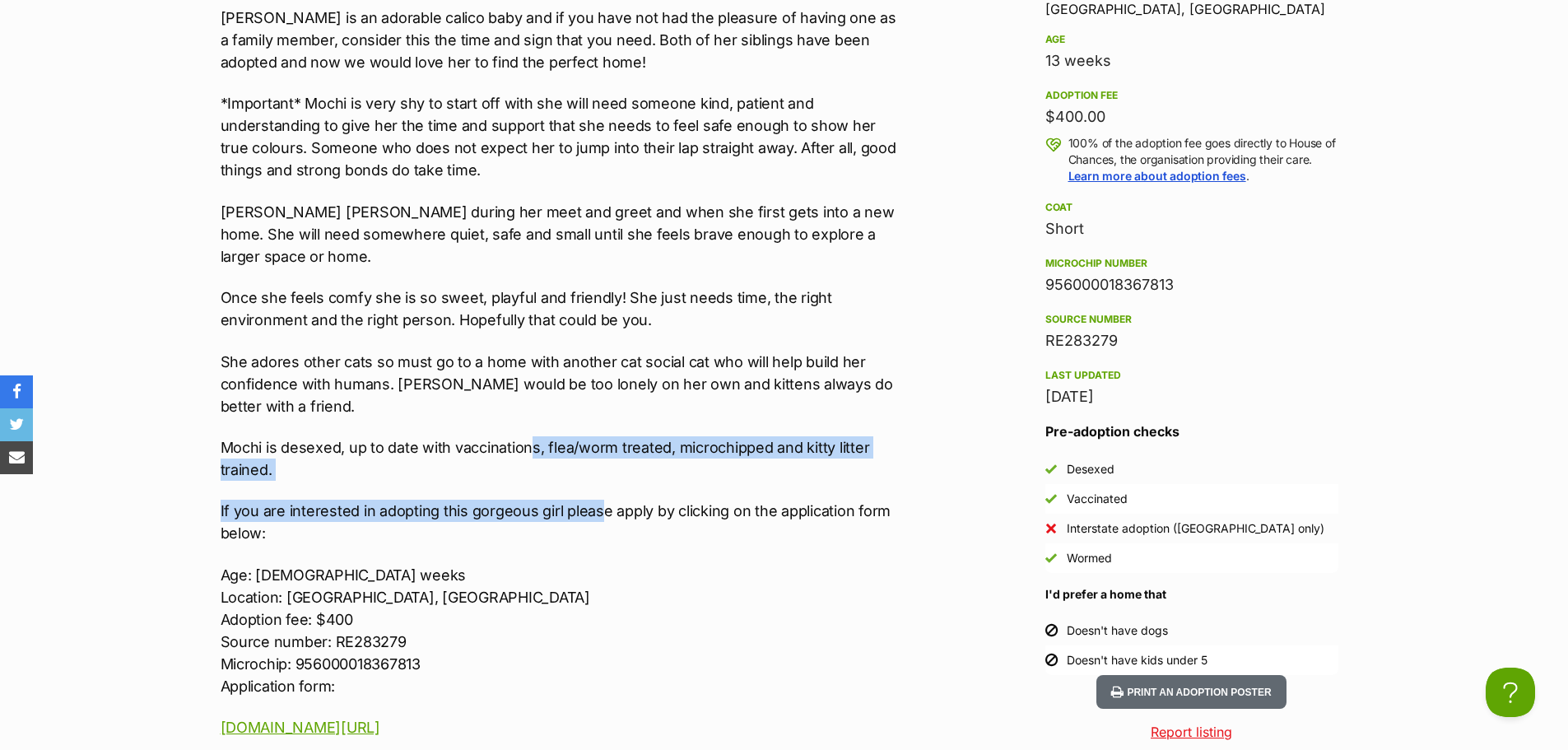
drag, startPoint x: 531, startPoint y: 402, endPoint x: 599, endPoint y: 466, distance: 93.4
click at [599, 466] on div "Mochi is a beyond adorable tiny baby who would really love to be adopted! Pleas…" at bounding box center [560, 320] width 680 height 838
click at [591, 474] on div "Mochi is a beyond adorable tiny baby who would really love to be adopted! Pleas…" at bounding box center [560, 320] width 680 height 838
drag, startPoint x: 603, startPoint y: 514, endPoint x: 544, endPoint y: 435, distance: 98.6
click at [544, 435] on div "Mochi is a beyond adorable tiny baby who would really love to be adopted! Pleas…" at bounding box center [560, 320] width 680 height 838
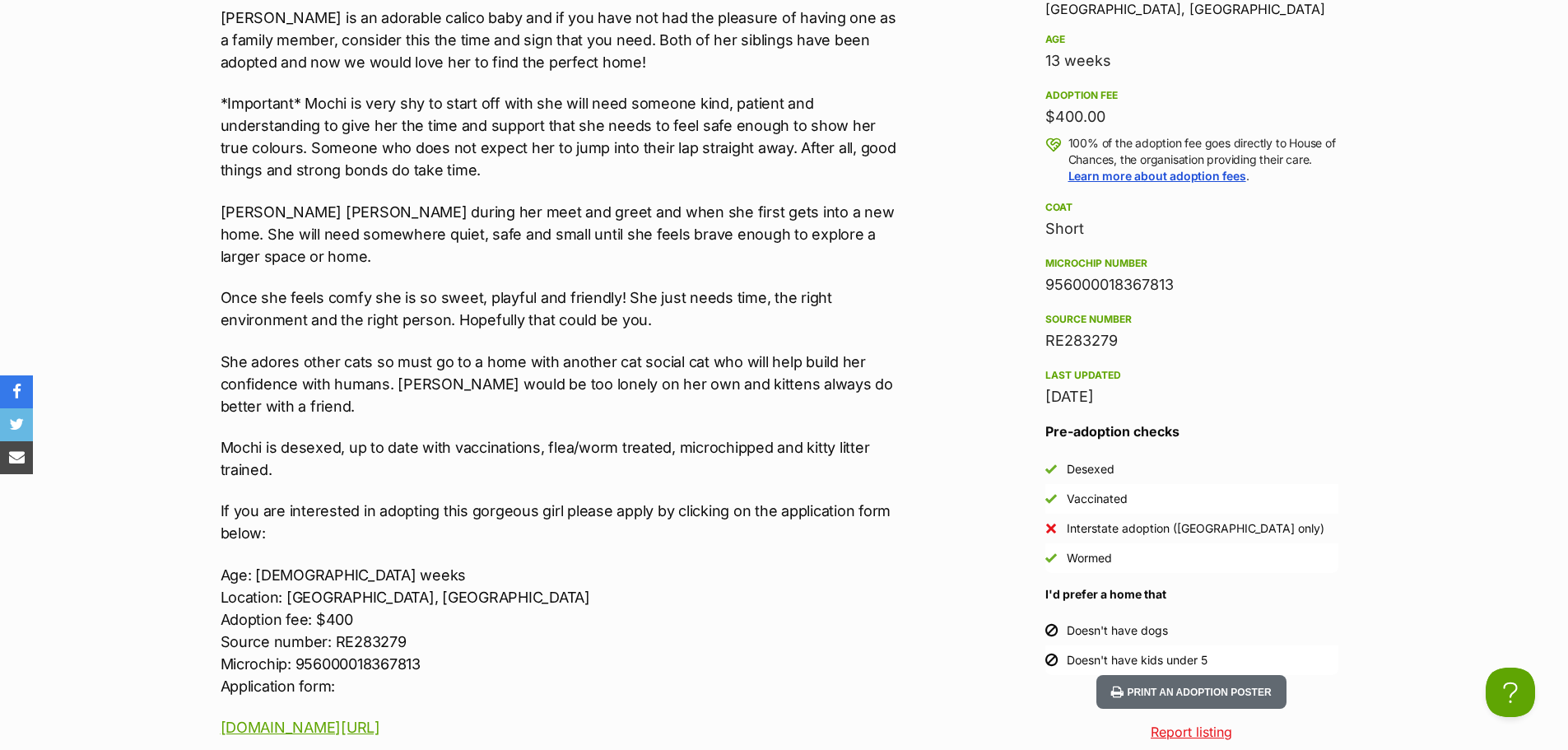
click at [516, 378] on p "She adores other cats so must go to a home with another cat social cat who will…" at bounding box center [560, 384] width 680 height 67
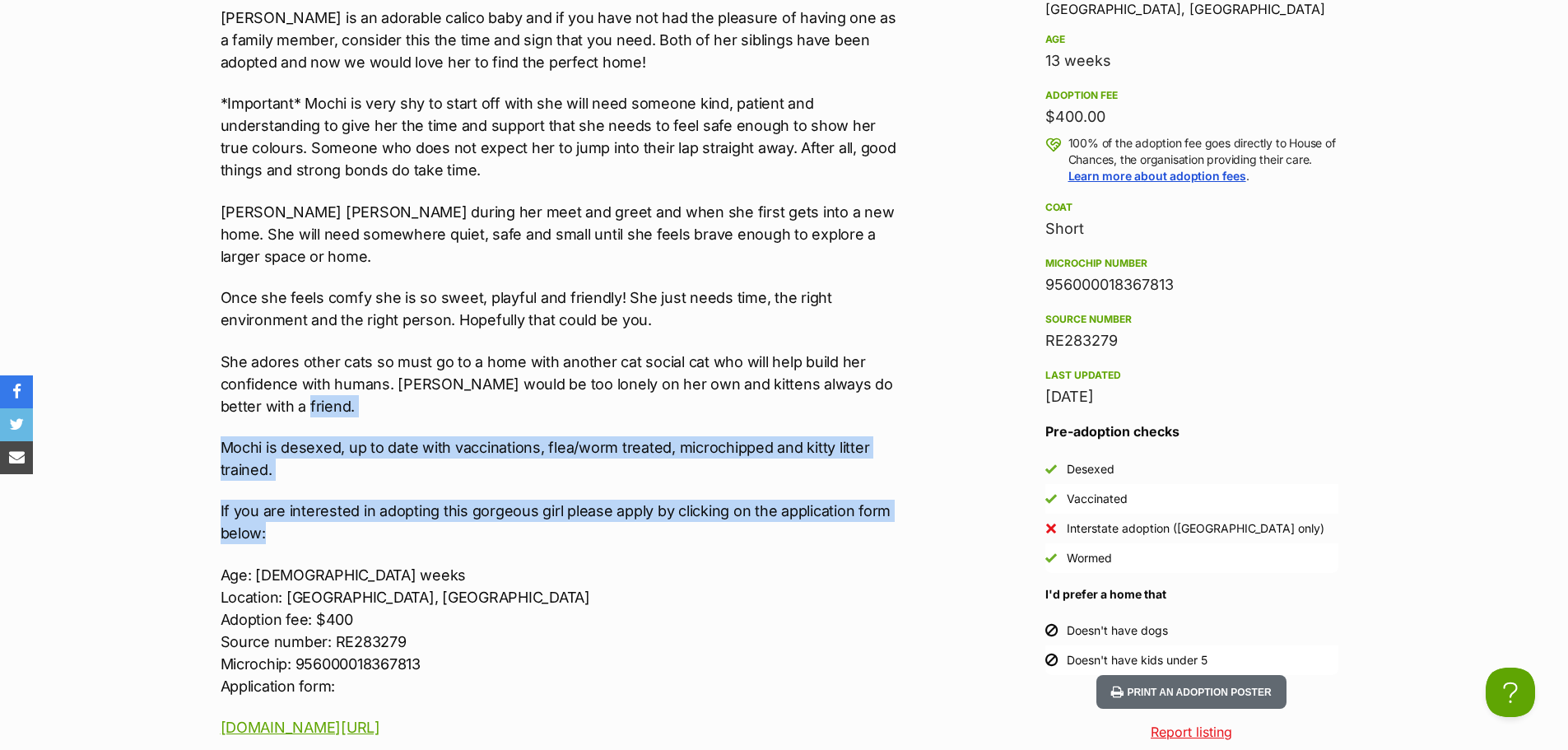
drag, startPoint x: 443, startPoint y: 375, endPoint x: 652, endPoint y: 508, distance: 247.7
click at [652, 508] on div "Mochi is a beyond adorable tiny baby who would really love to be adopted! Pleas…" at bounding box center [560, 320] width 680 height 838
click at [654, 508] on p "If you are interested in adopting this gorgeous girl please apply by clicking o…" at bounding box center [560, 522] width 680 height 44
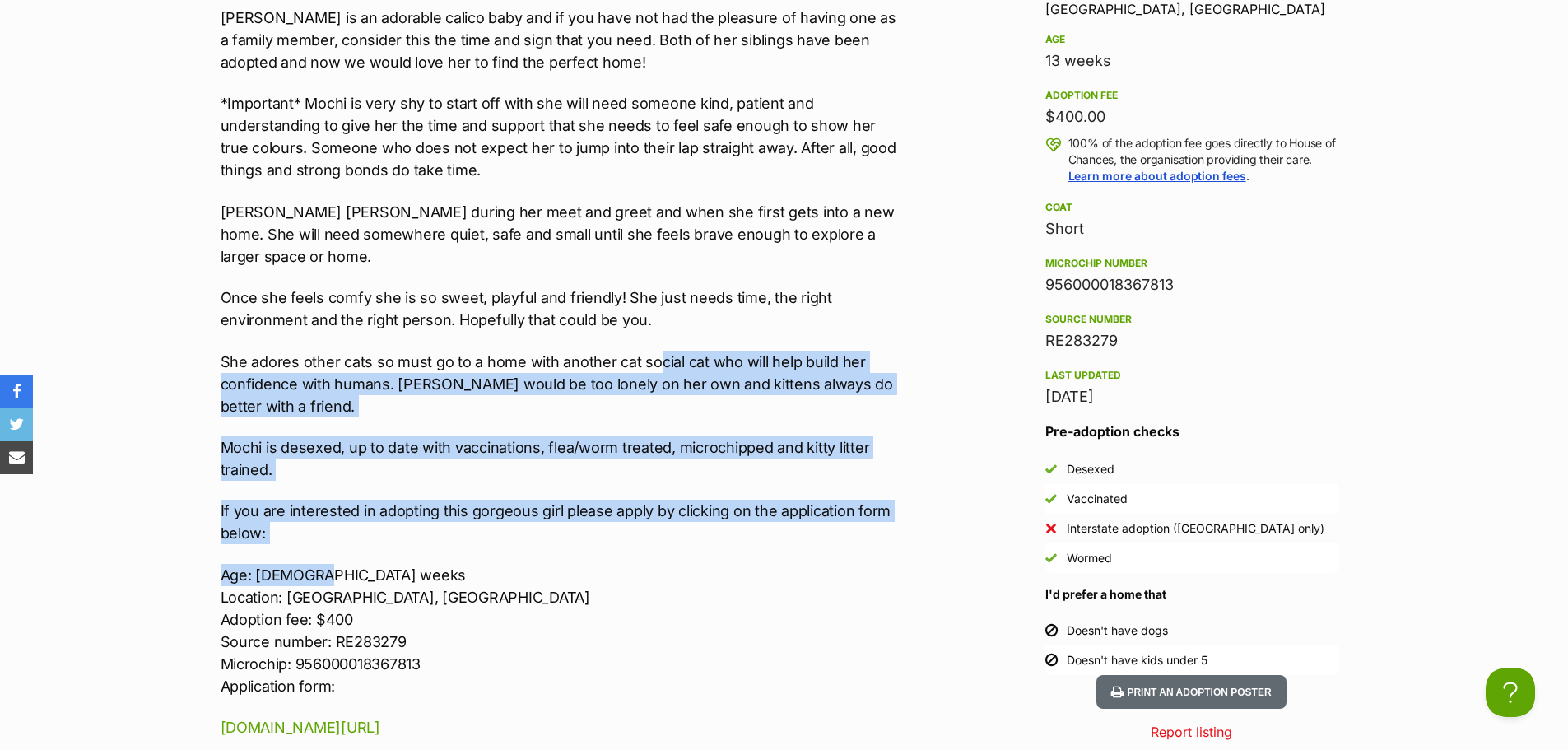
drag, startPoint x: 685, startPoint y: 539, endPoint x: 657, endPoint y: 325, distance: 215.8
click at [657, 325] on div "Mochi is a beyond adorable tiny baby who would really love to be adopted! Pleas…" at bounding box center [560, 320] width 680 height 838
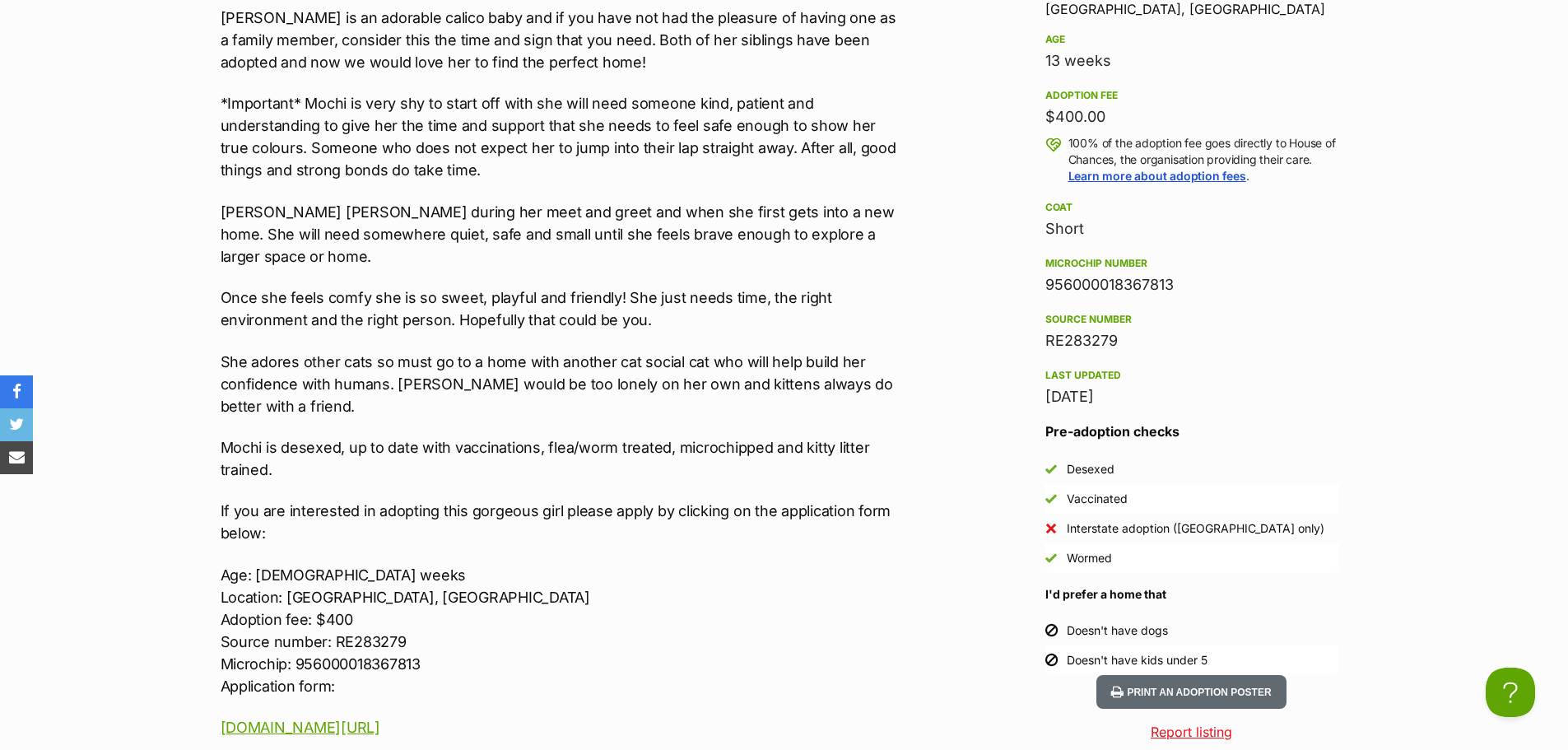
drag, startPoint x: 643, startPoint y: 386, endPoint x: 626, endPoint y: 402, distance: 23.3
click at [643, 386] on p "She adores other cats so must go to a home with another cat social cat who will…" at bounding box center [560, 384] width 680 height 67
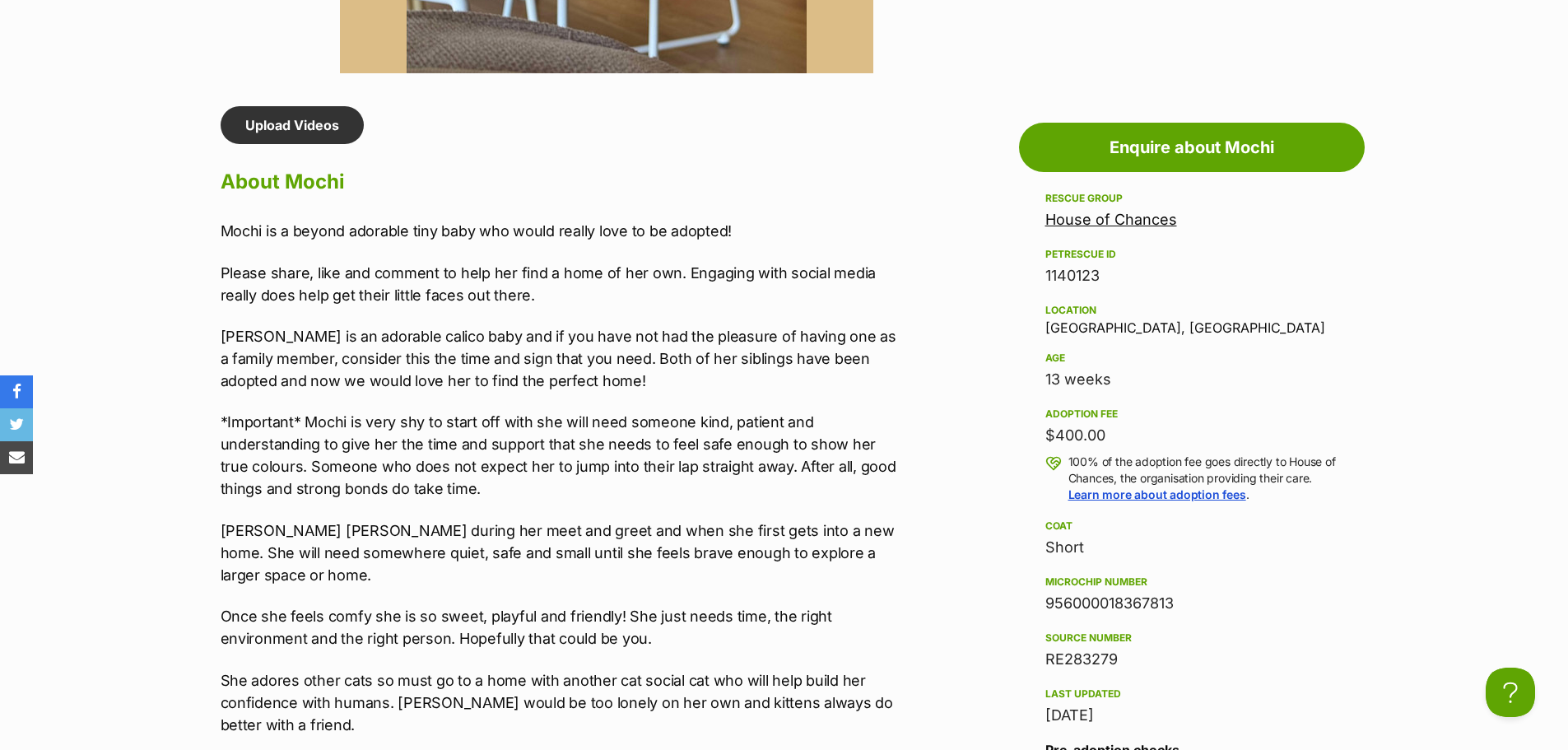
scroll to position [1318, 0]
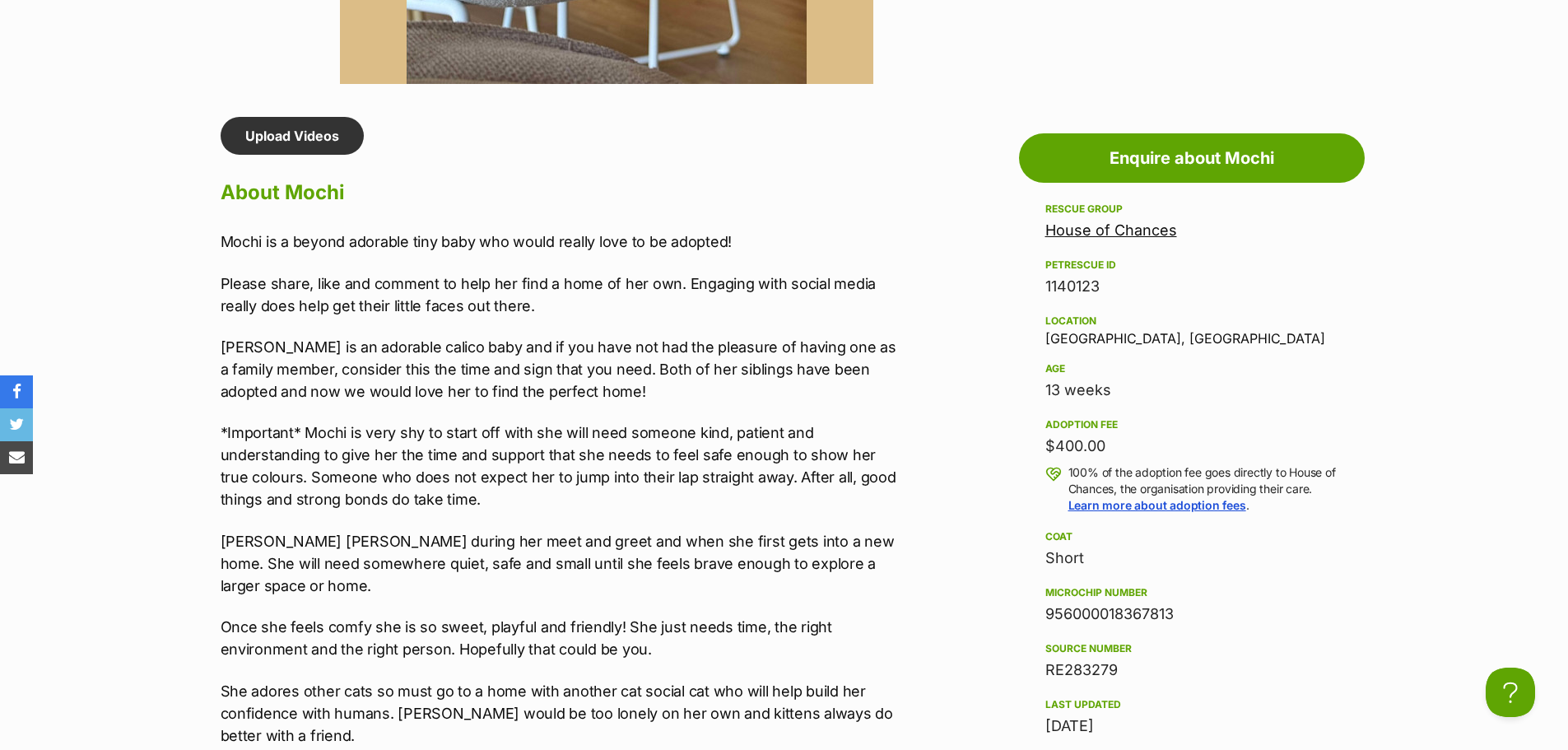
click at [600, 390] on p "Mochi is an adorable calico baby and if you have not had the pleasure of having…" at bounding box center [560, 369] width 680 height 67
click at [696, 408] on div "Mochi is a beyond adorable tiny baby who would really love to be adopted! Pleas…" at bounding box center [560, 649] width 680 height 838
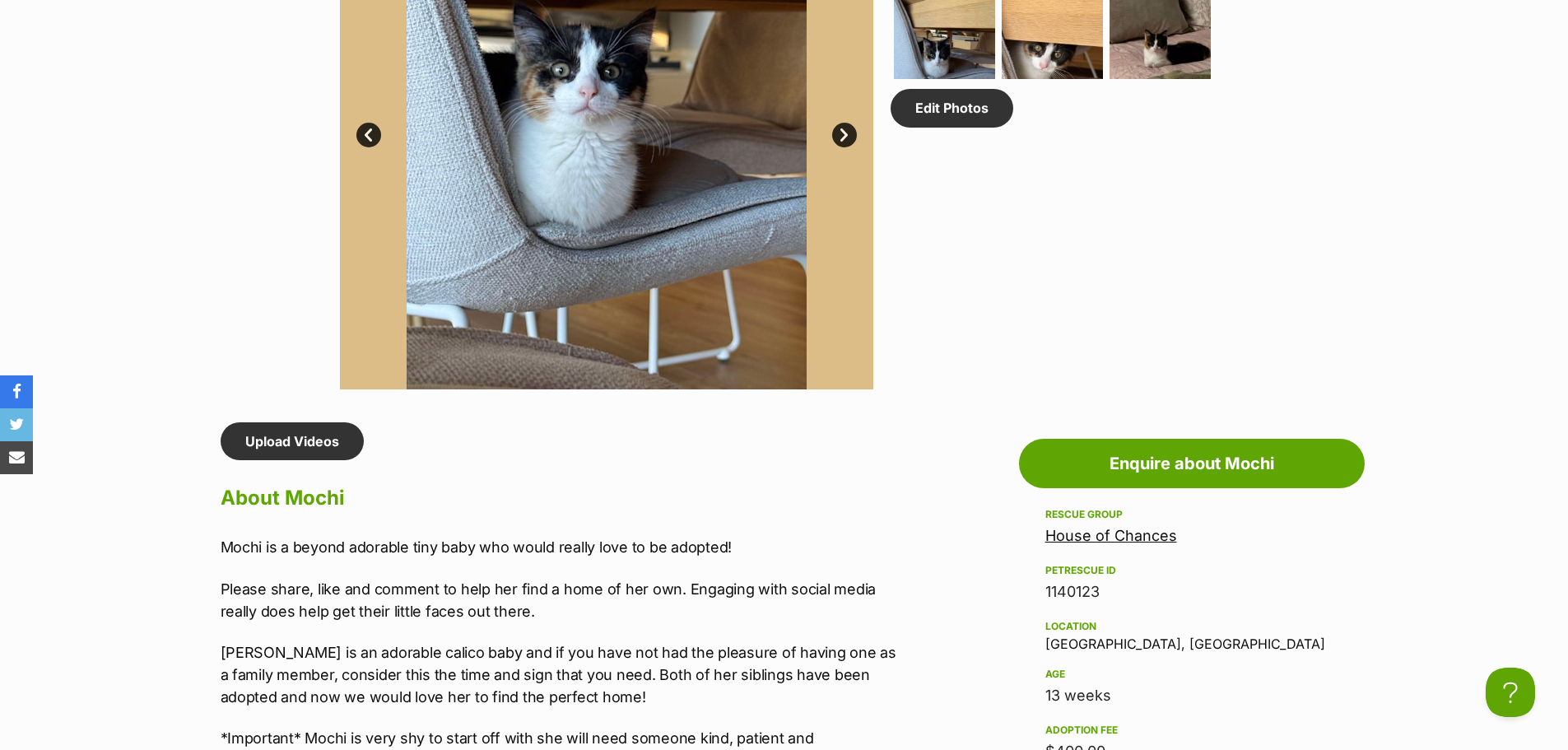
scroll to position [824, 0]
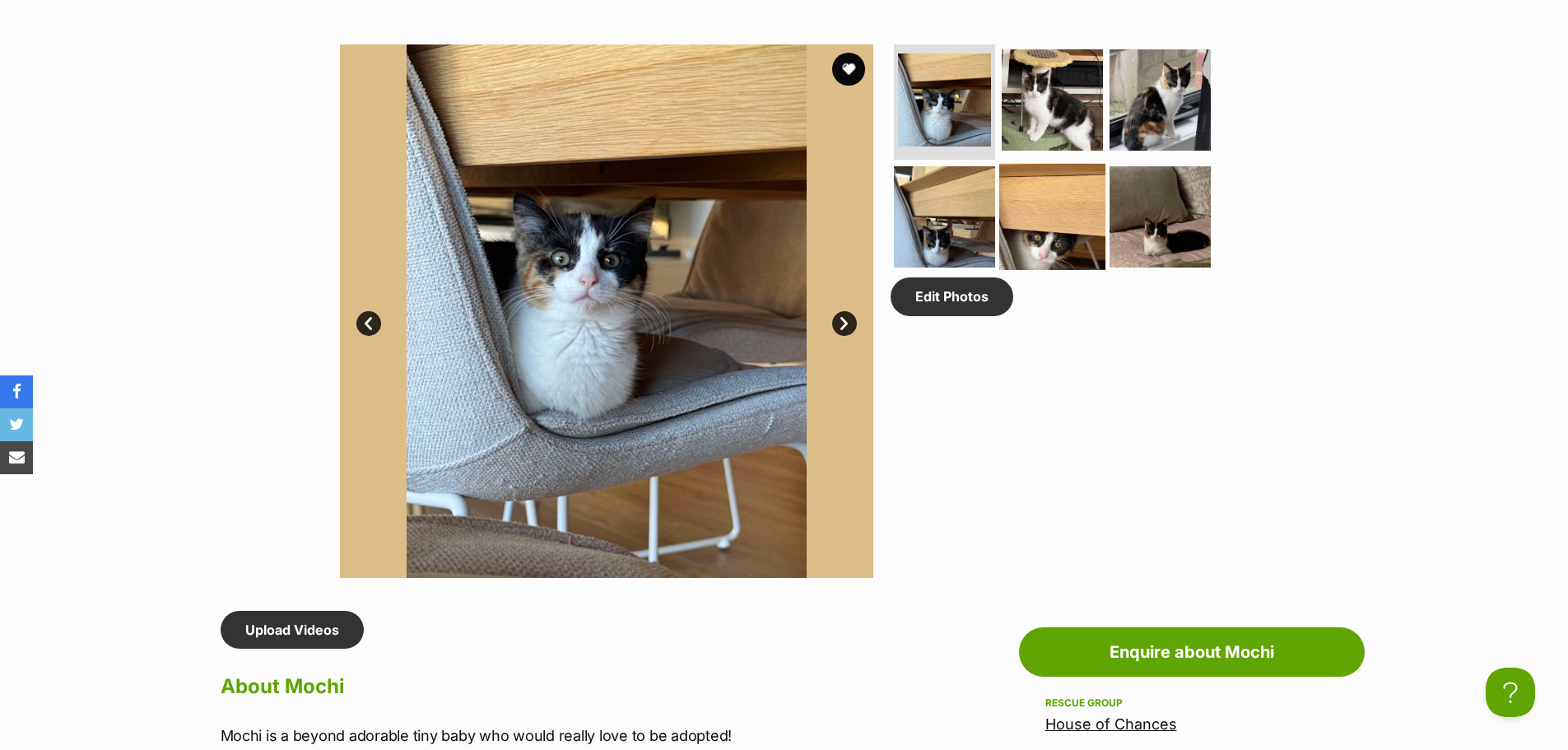
click at [1057, 215] on img at bounding box center [1052, 216] width 107 height 107
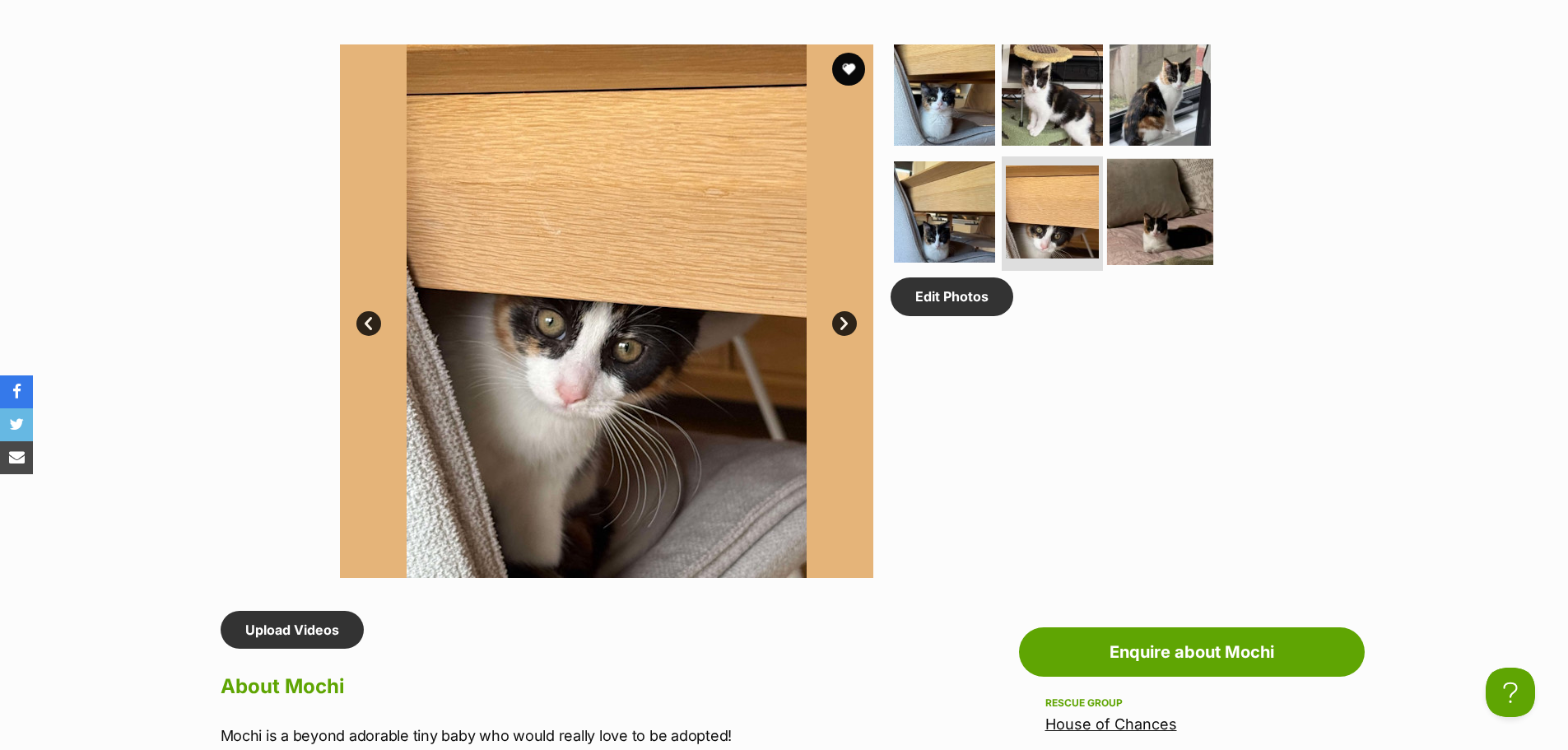
click at [1150, 192] on img at bounding box center [1160, 211] width 107 height 107
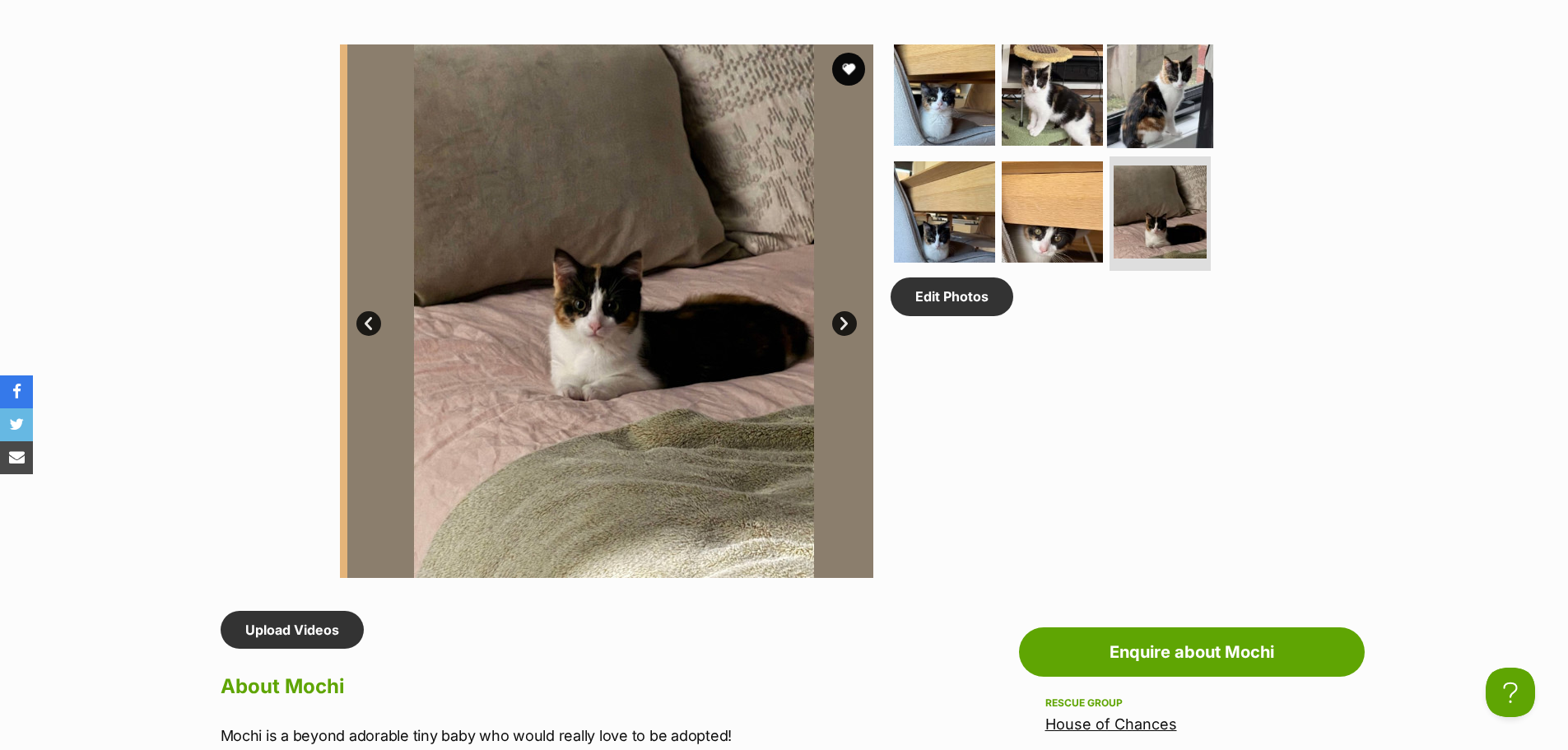
click at [1154, 89] on img at bounding box center [1160, 95] width 107 height 107
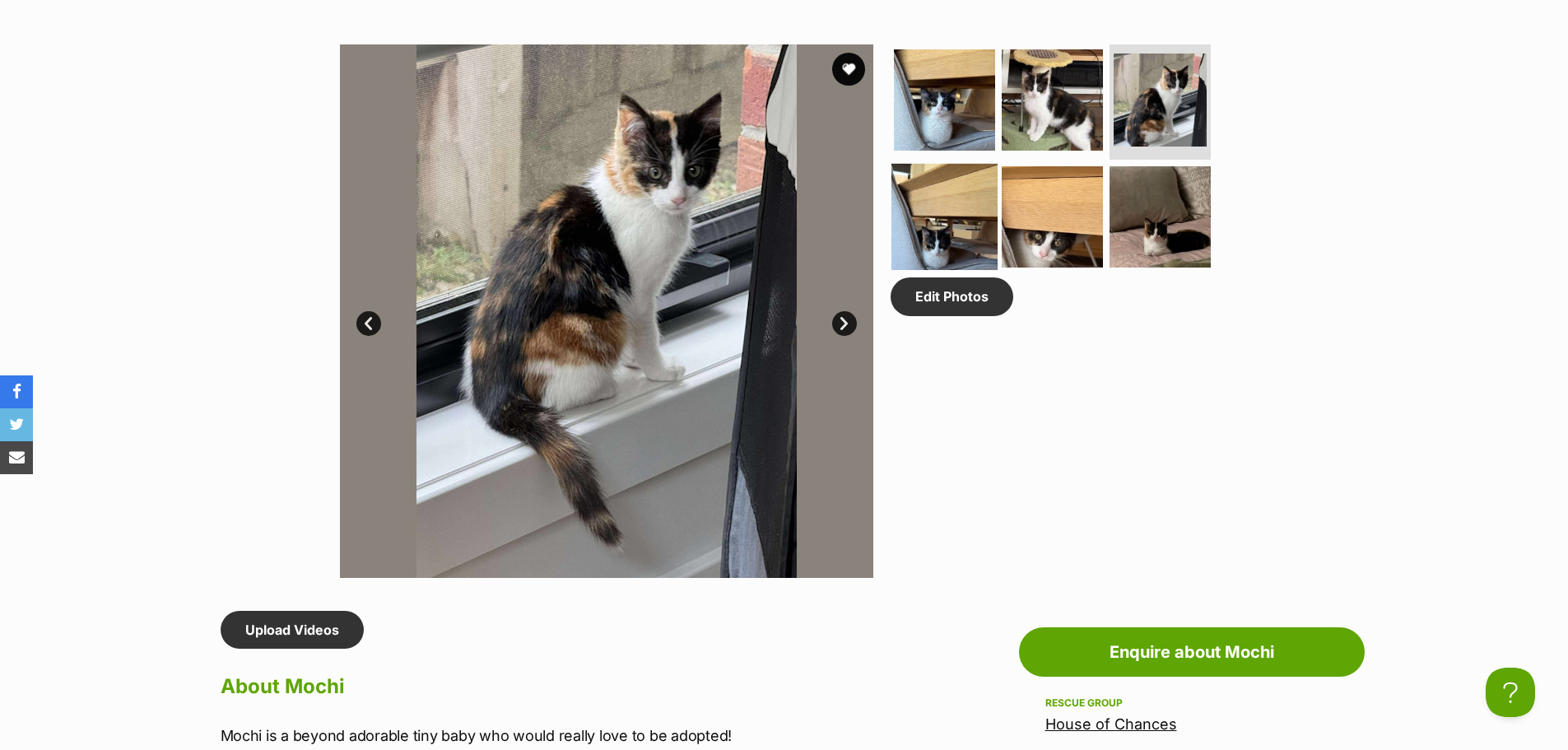
click at [949, 192] on img at bounding box center [944, 216] width 107 height 107
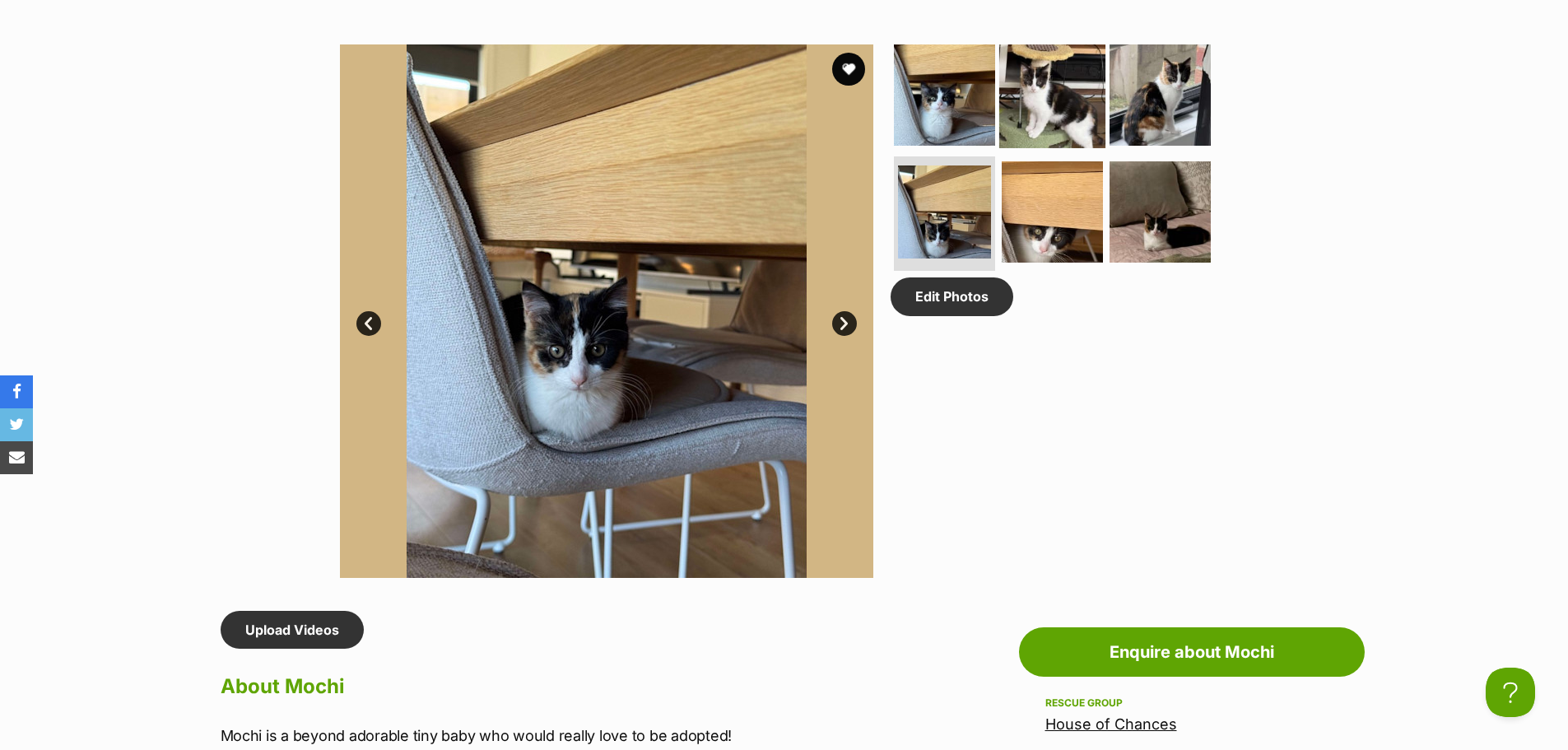
click at [1028, 109] on img at bounding box center [1052, 95] width 107 height 107
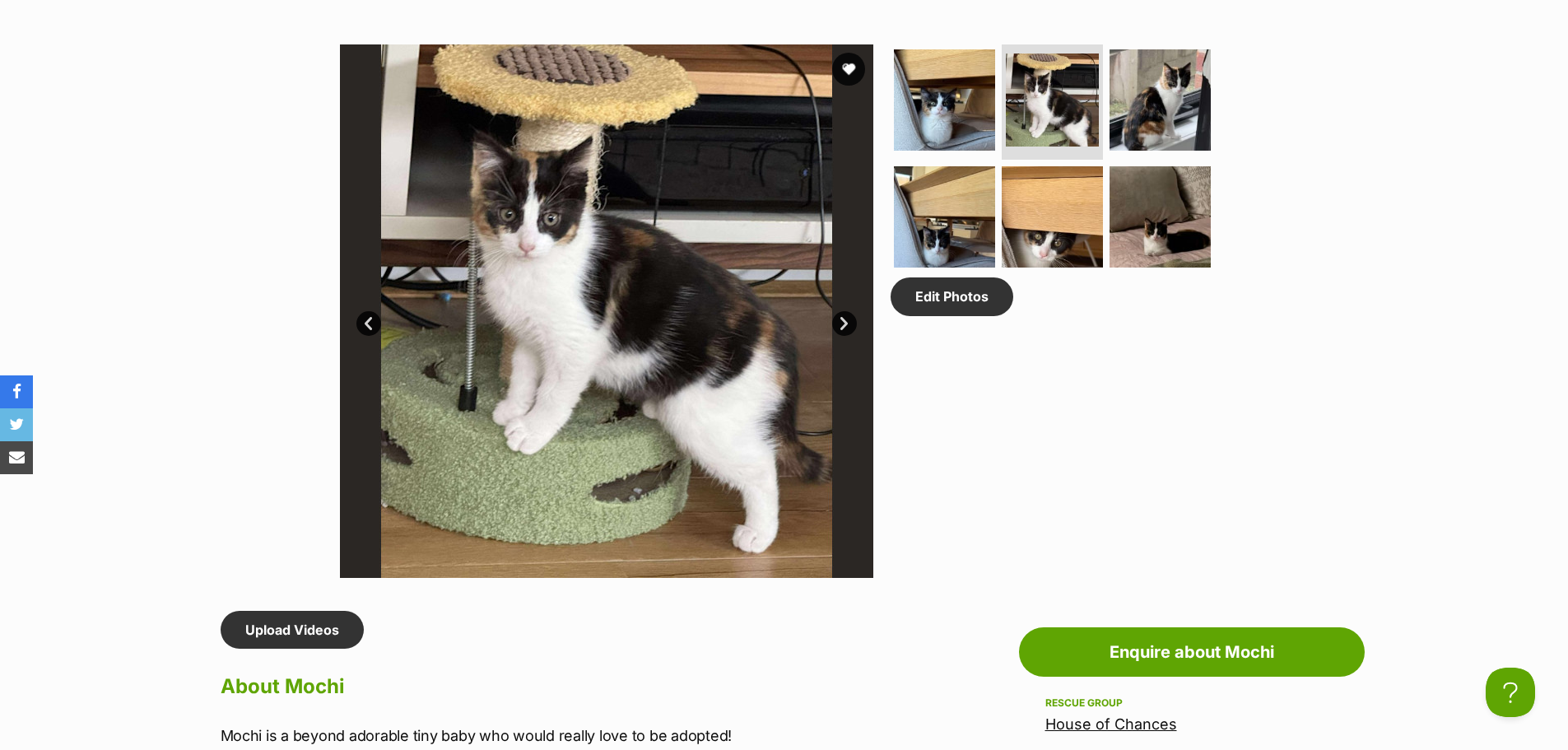
click at [1125, 379] on div "Edit Photos" at bounding box center [1059, 311] width 338 height 534
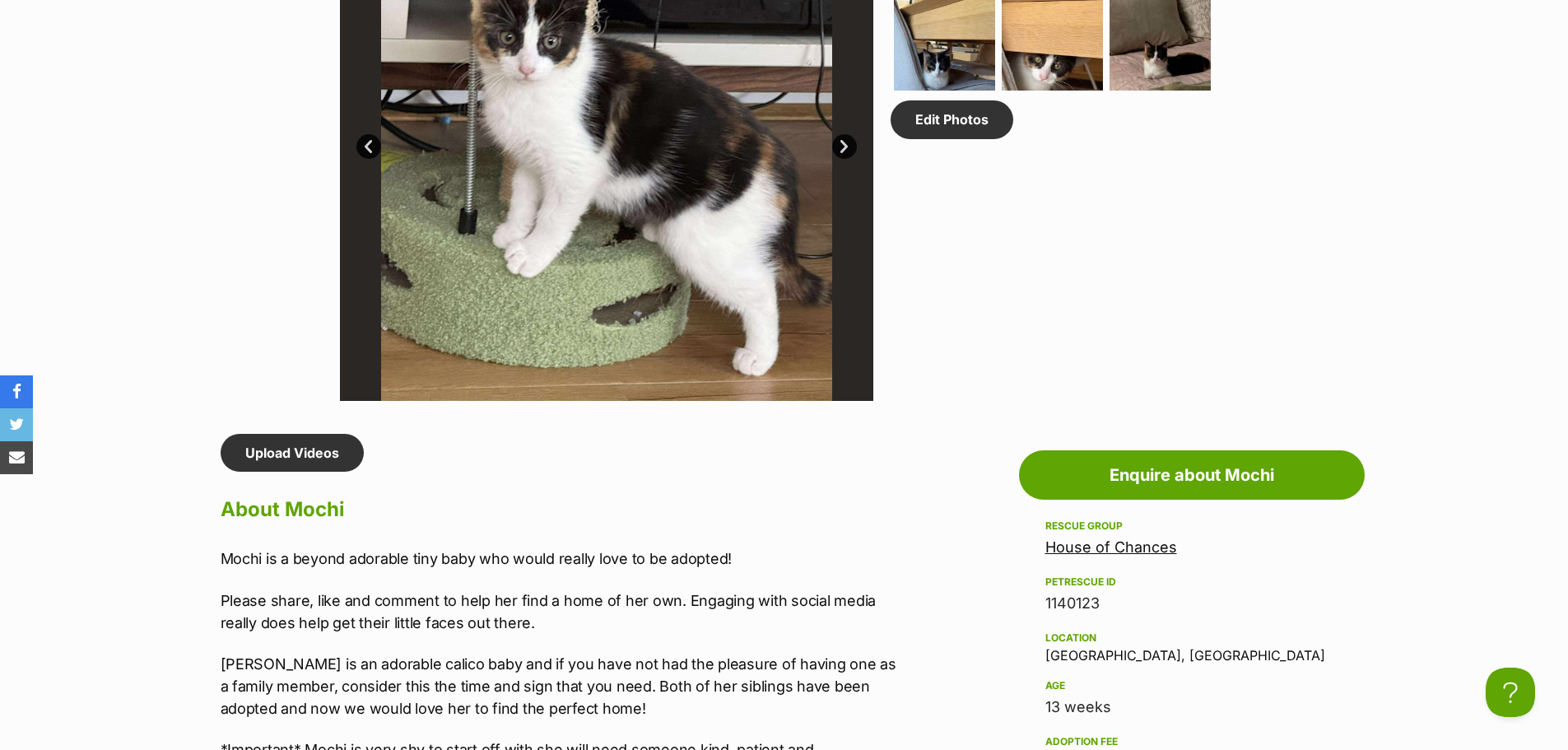
scroll to position [1071, 0]
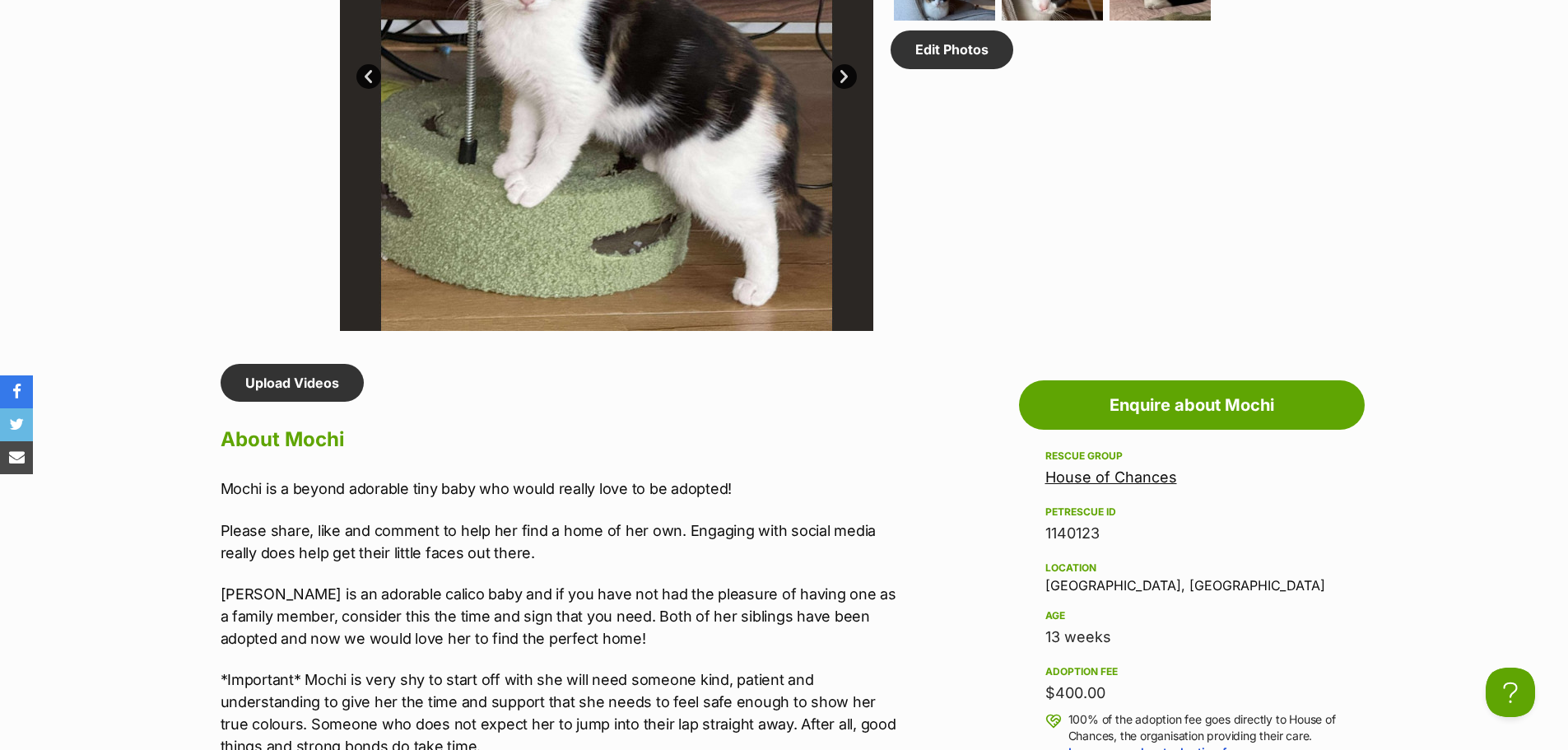
drag, startPoint x: 1144, startPoint y: 592, endPoint x: 1011, endPoint y: 587, distance: 133.1
copy div "Croydon, VIC"
drag, startPoint x: 868, startPoint y: 516, endPoint x: 88, endPoint y: 497, distance: 780.2
